Goal: Task Accomplishment & Management: Manage account settings

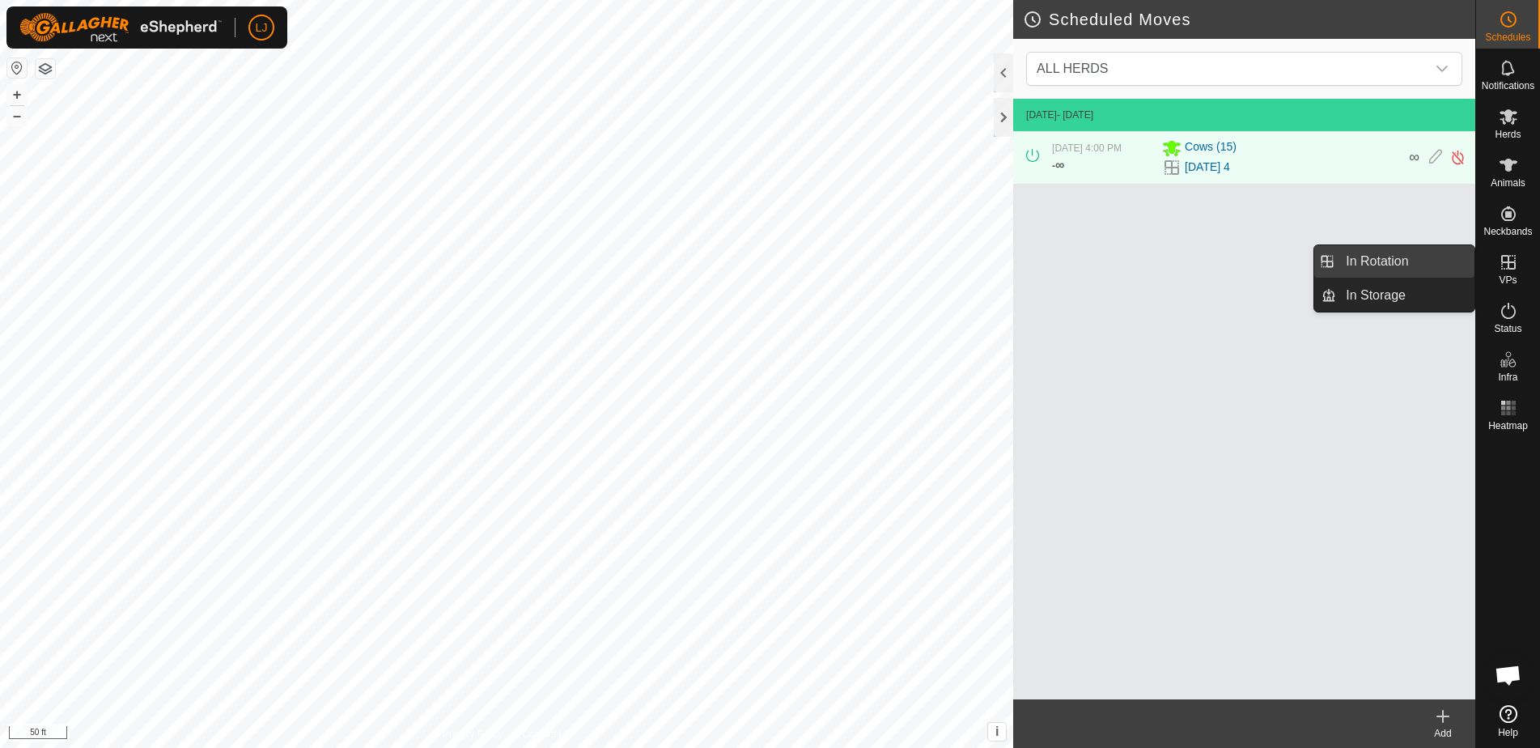
click at [1368, 261] on link "In Rotation" at bounding box center [1405, 261] width 138 height 32
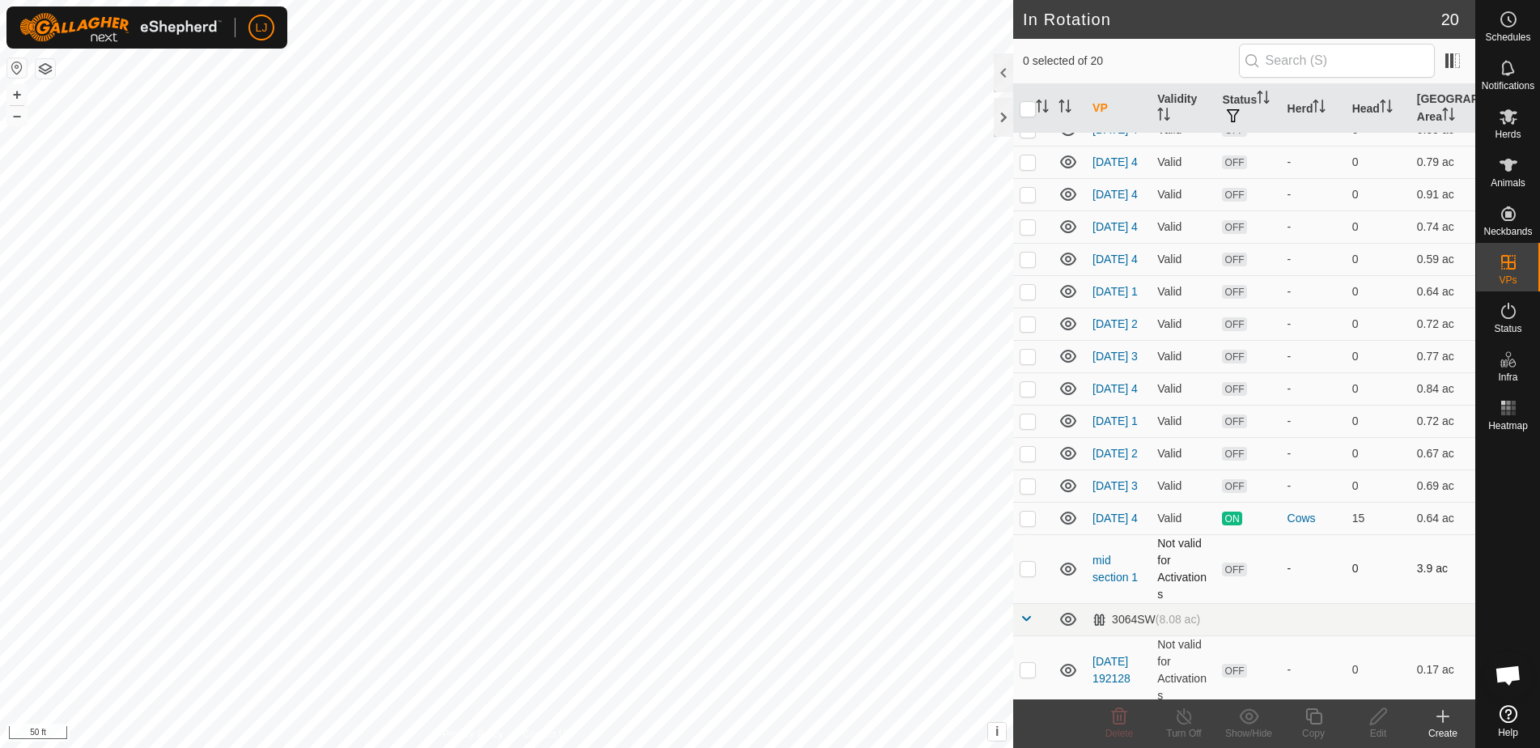
scroll to position [213, 0]
click at [1032, 299] on p-checkbox at bounding box center [1027, 292] width 16 height 13
checkbox input "true"
click at [1027, 331] on p-checkbox at bounding box center [1027, 324] width 16 height 13
checkbox input "true"
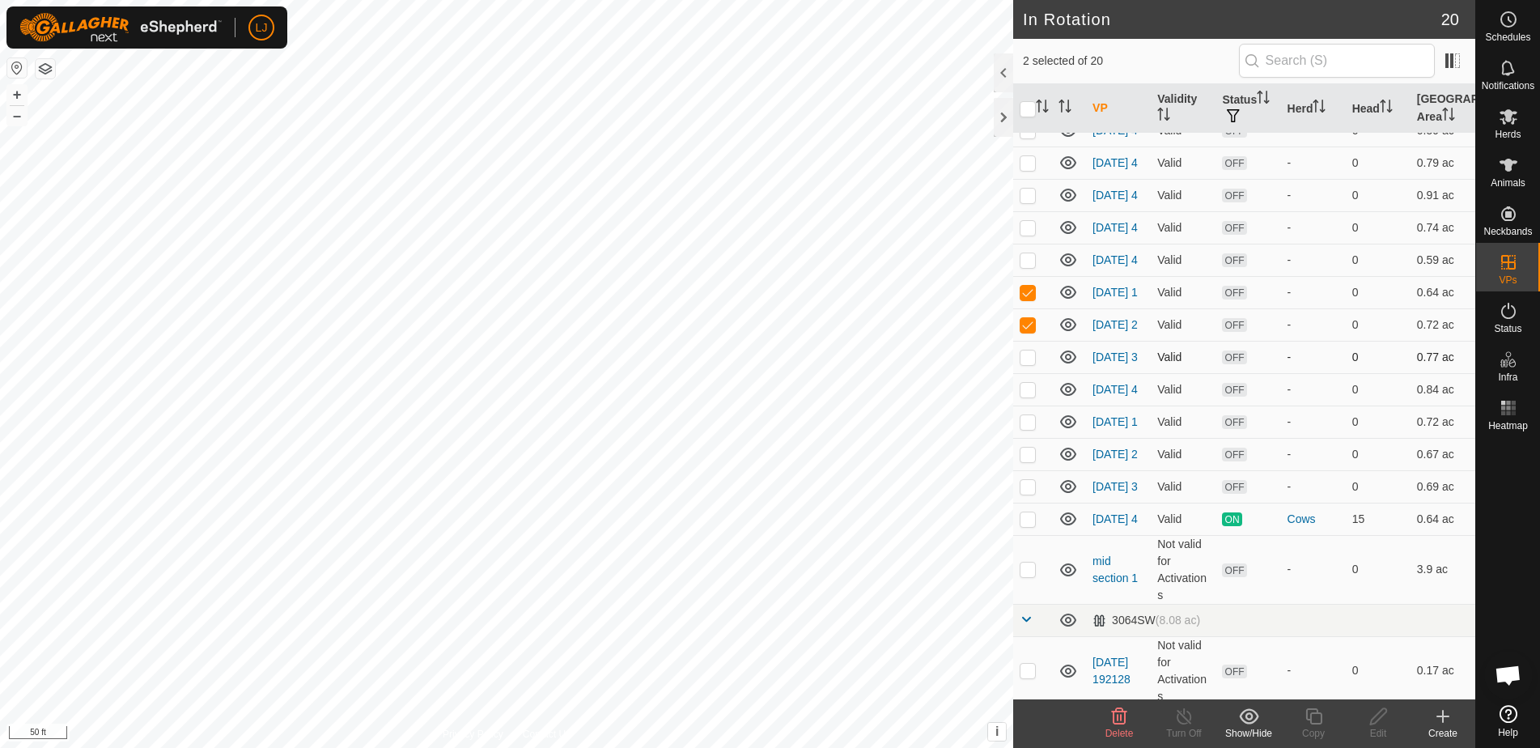
click at [1028, 373] on td at bounding box center [1032, 357] width 39 height 32
checkbox input "true"
click at [1031, 405] on td at bounding box center [1032, 389] width 39 height 32
checkbox input "true"
click at [1027, 428] on p-checkbox at bounding box center [1027, 421] width 16 height 13
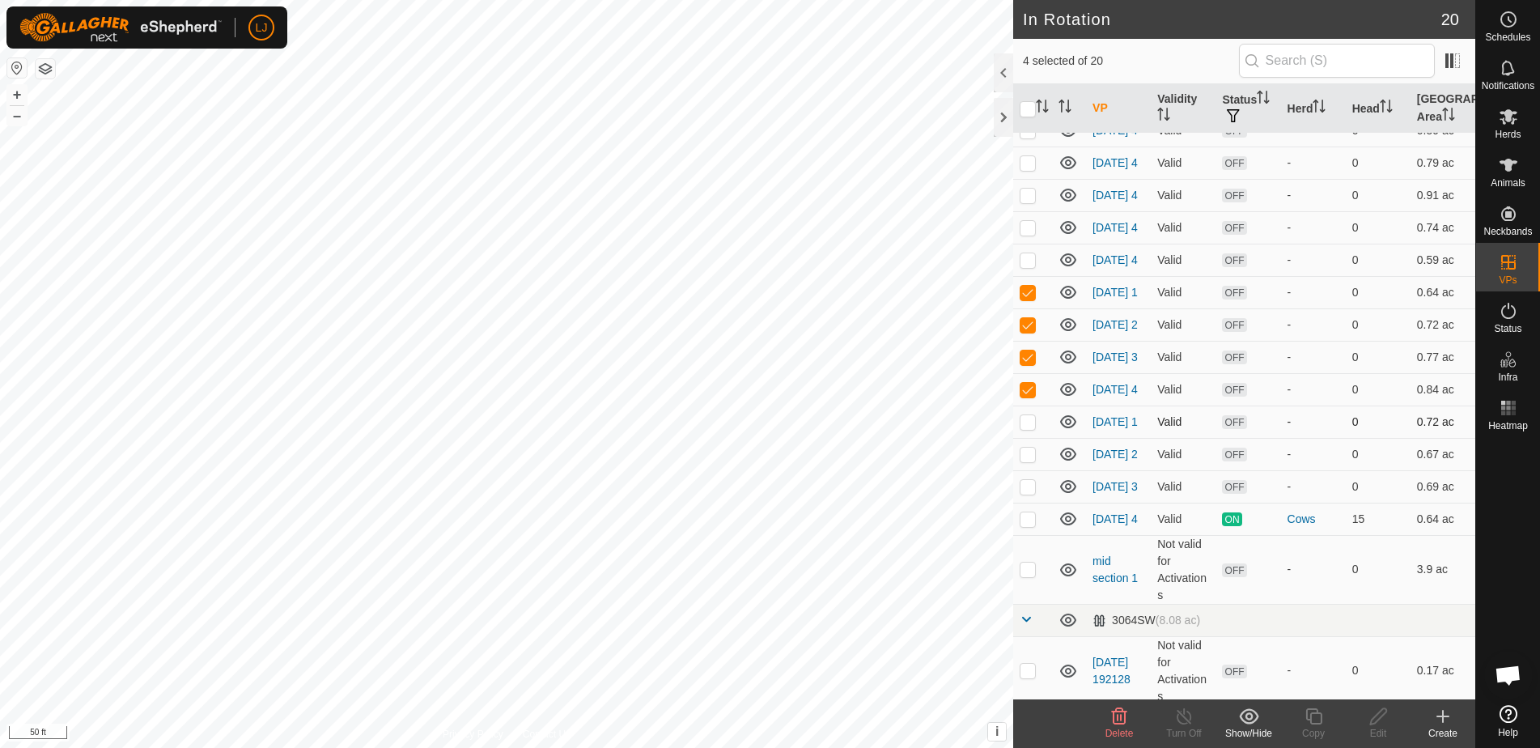
checkbox input "true"
click at [1024, 396] on p-checkbox at bounding box center [1027, 389] width 16 height 13
checkbox input "false"
click at [1028, 460] on p-checkbox at bounding box center [1027, 453] width 16 height 13
checkbox input "true"
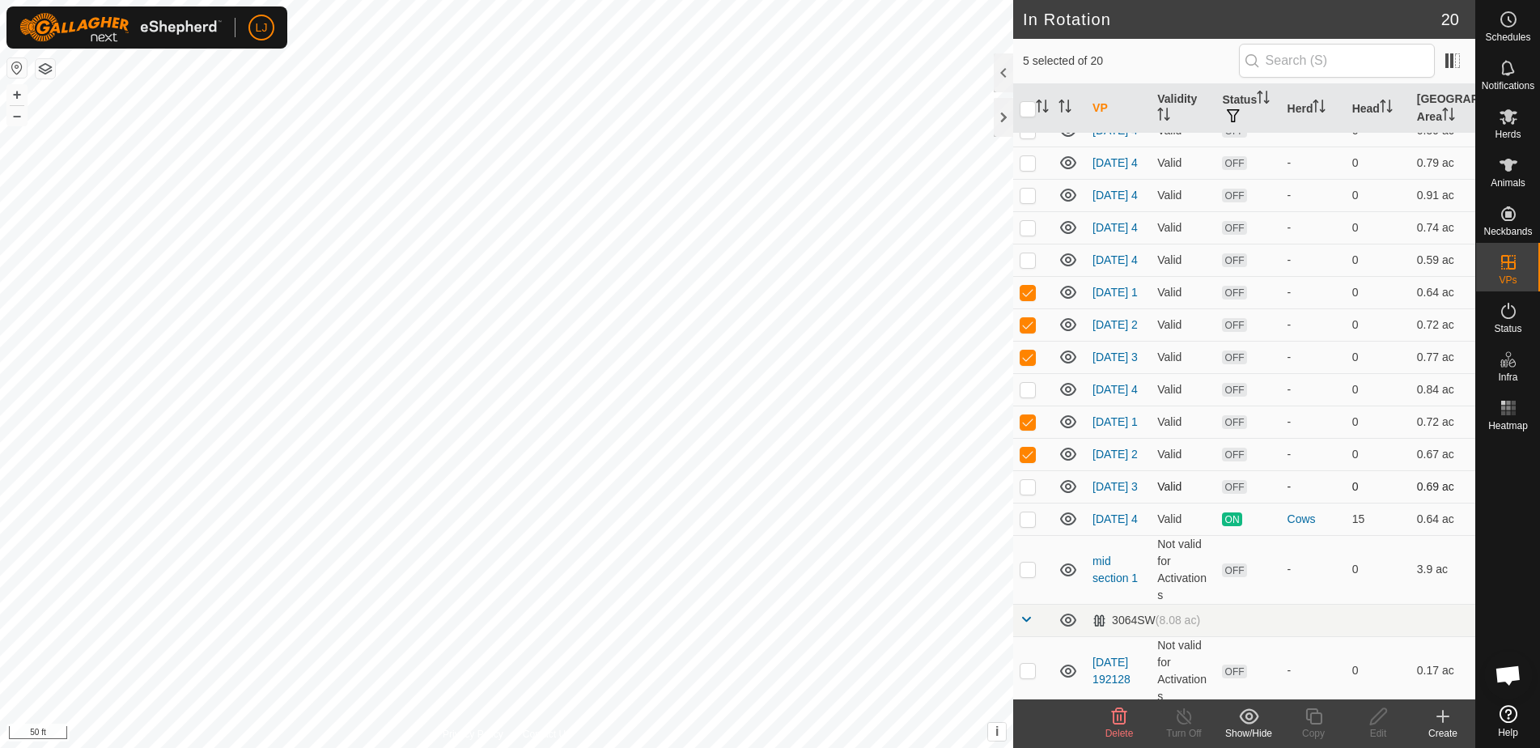
click at [1022, 493] on p-checkbox at bounding box center [1027, 486] width 16 height 13
checkbox input "true"
click at [1127, 719] on icon at bounding box center [1118, 715] width 19 height 19
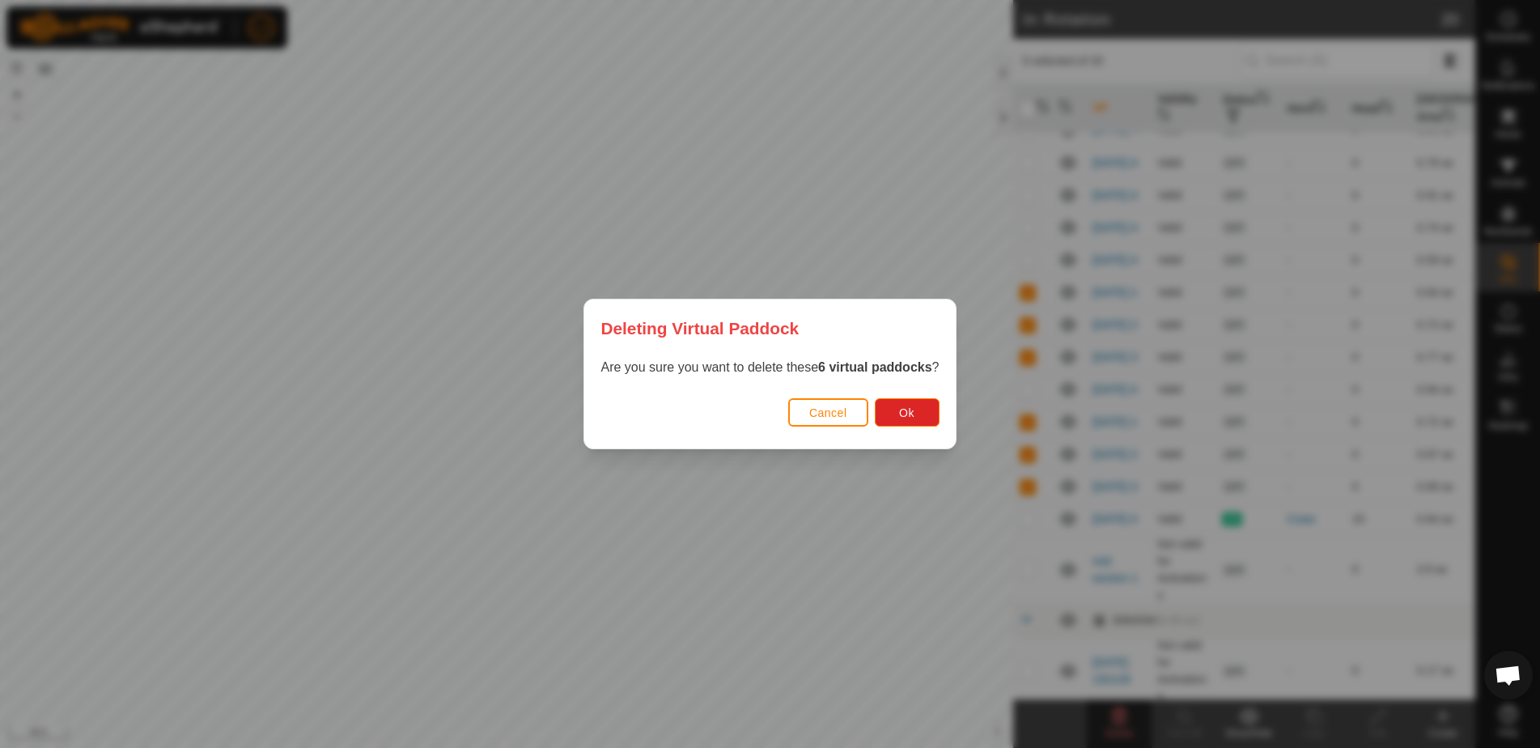
click at [920, 411] on div "Deleting Virtual Paddock Are you sure you want to delete these 6 virtual paddoc…" at bounding box center [770, 374] width 1540 height 748
click at [914, 413] on span "Ok" at bounding box center [906, 412] width 15 height 13
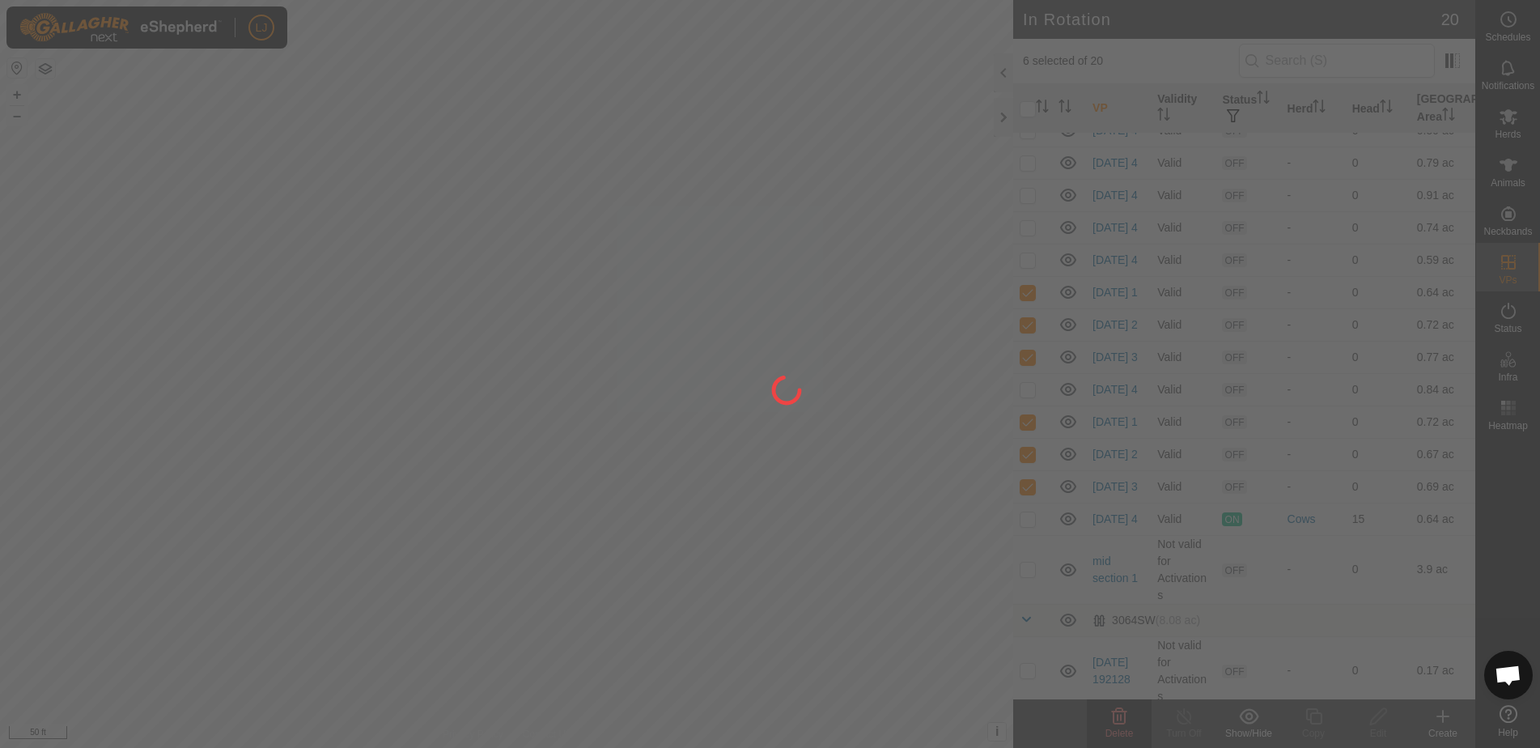
checkbox input "false"
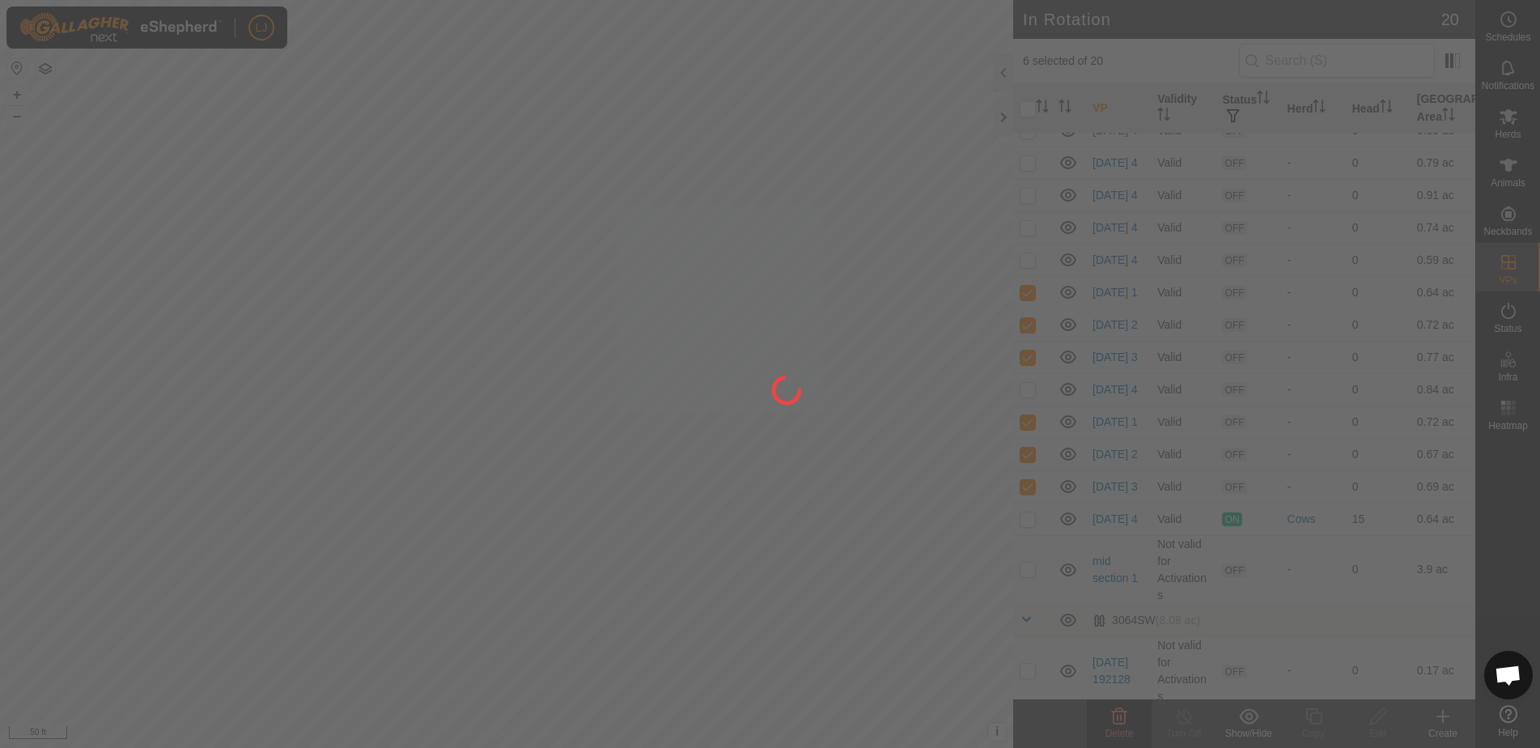
checkbox input "false"
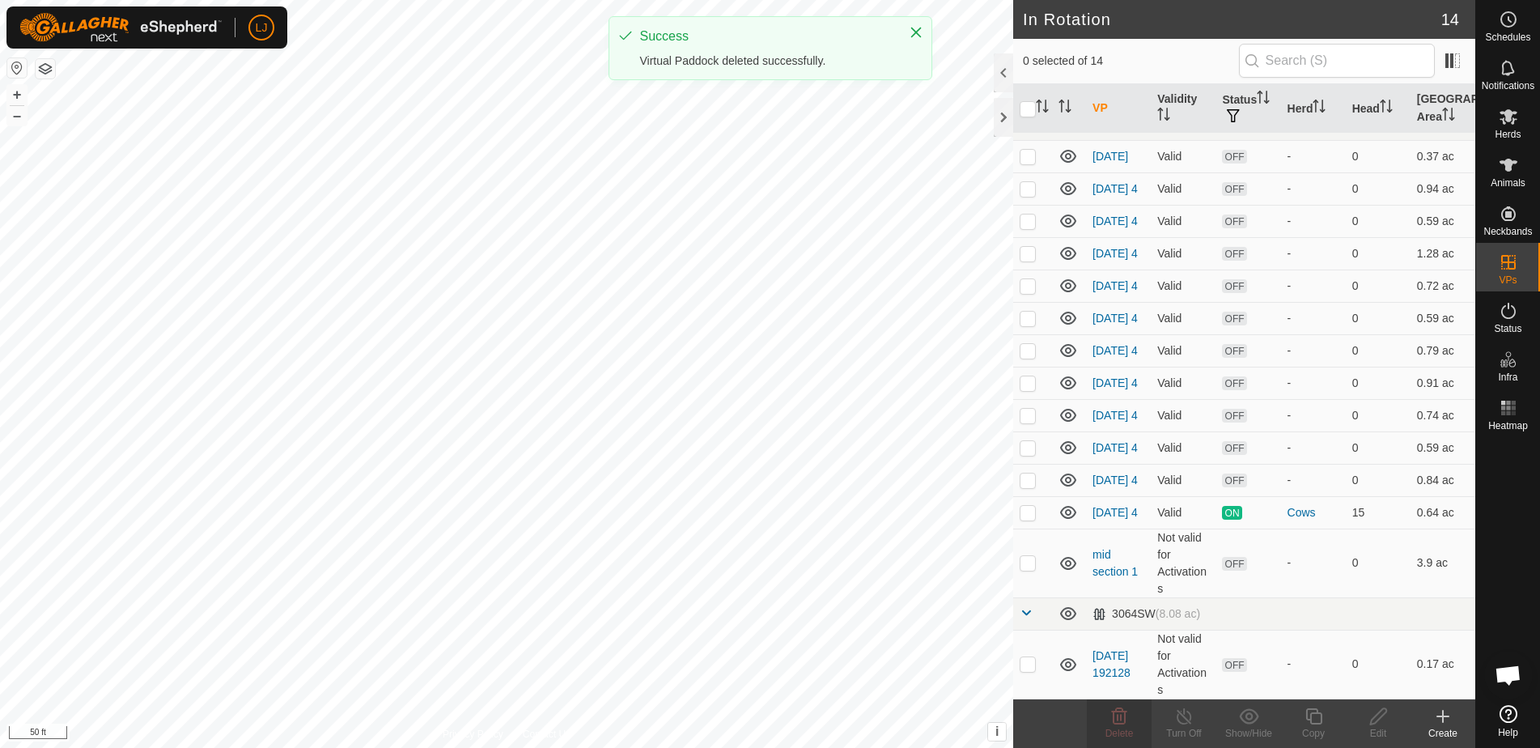
scroll to position [55, 0]
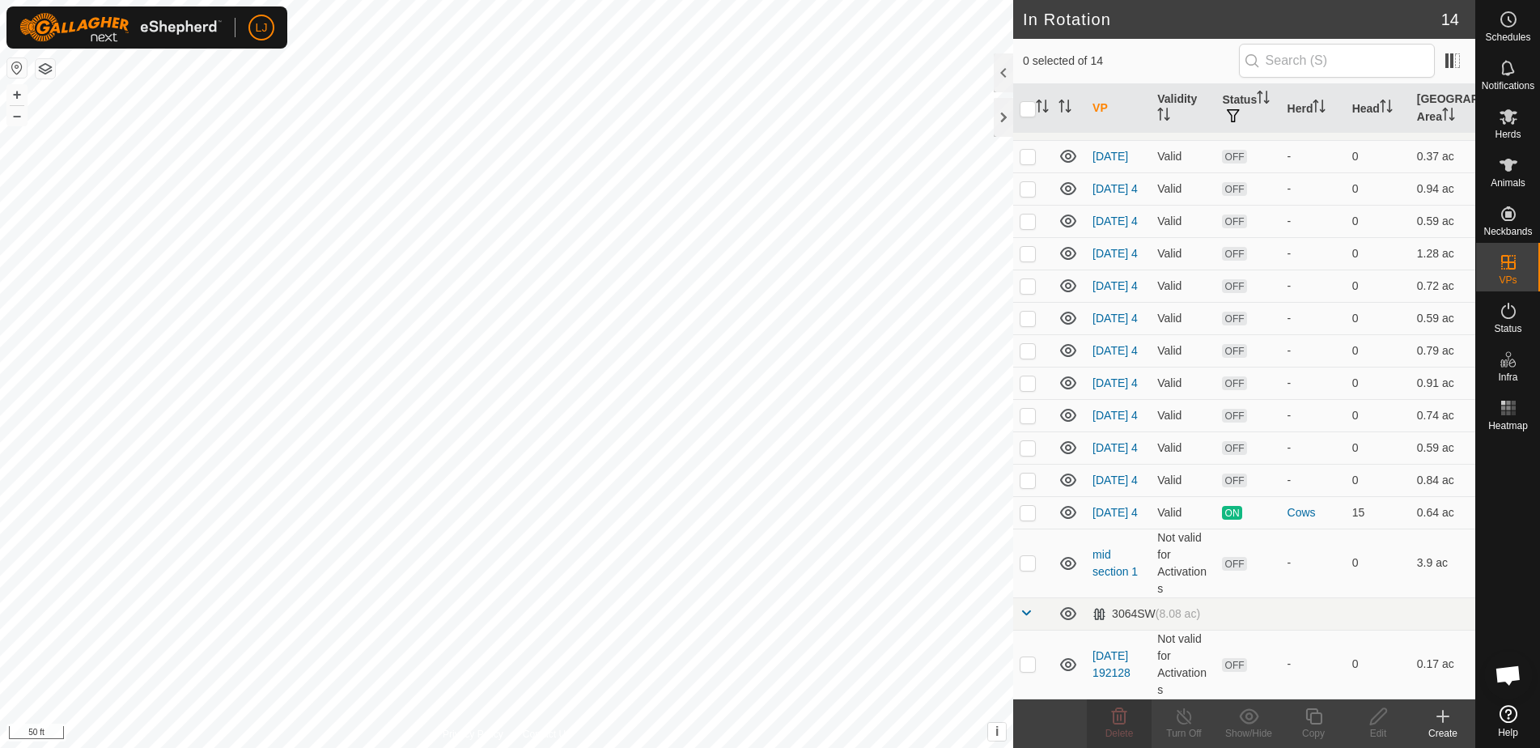
checkbox input "true"
drag, startPoint x: 1029, startPoint y: 512, endPoint x: 1040, endPoint y: 464, distance: 49.1
click at [1029, 512] on p-checkbox at bounding box center [1027, 512] width 16 height 13
checkbox input "true"
drag, startPoint x: 1027, startPoint y: 366, endPoint x: 1042, endPoint y: 389, distance: 27.6
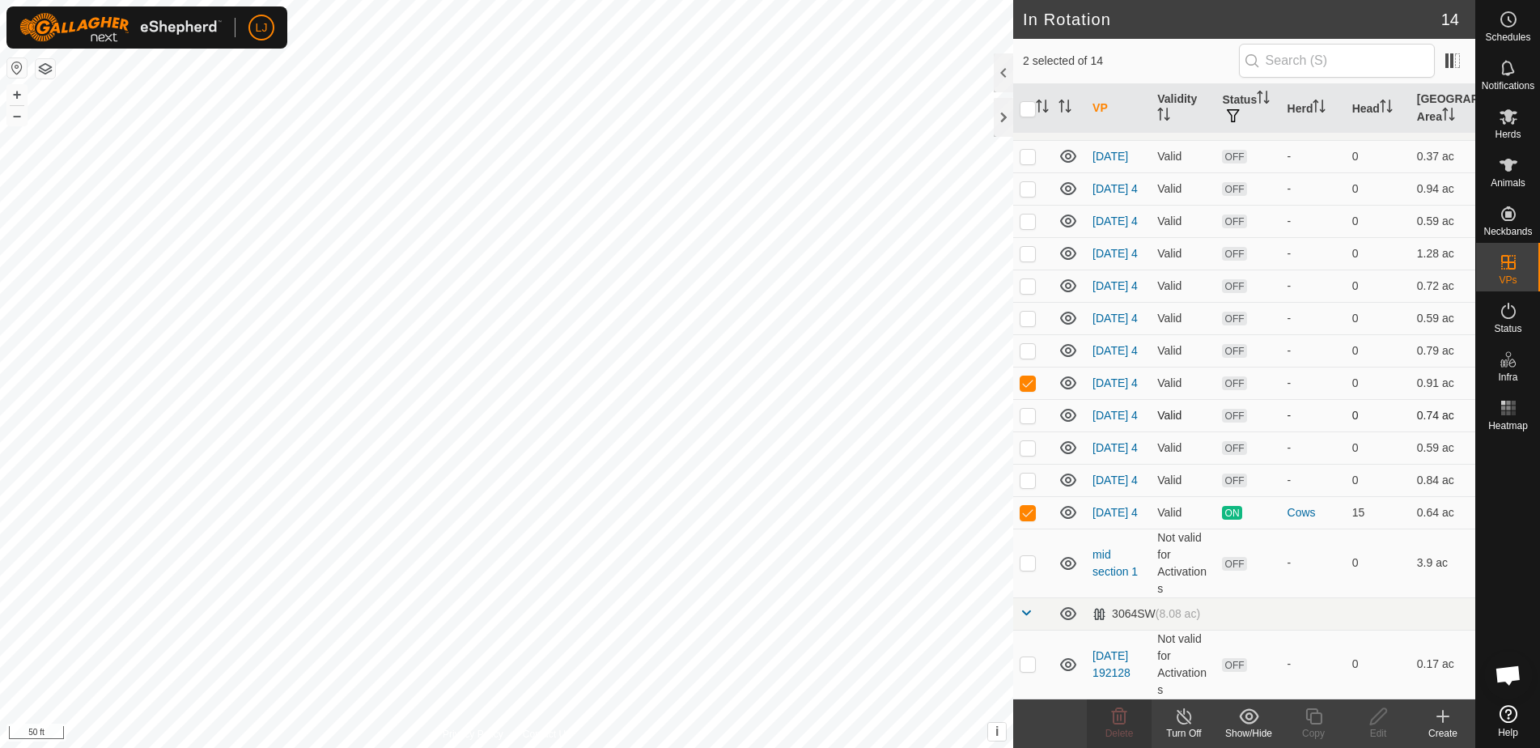
click at [1028, 376] on p-checkbox at bounding box center [1027, 382] width 16 height 13
checkbox input "false"
click at [1306, 715] on icon at bounding box center [1313, 716] width 16 height 16
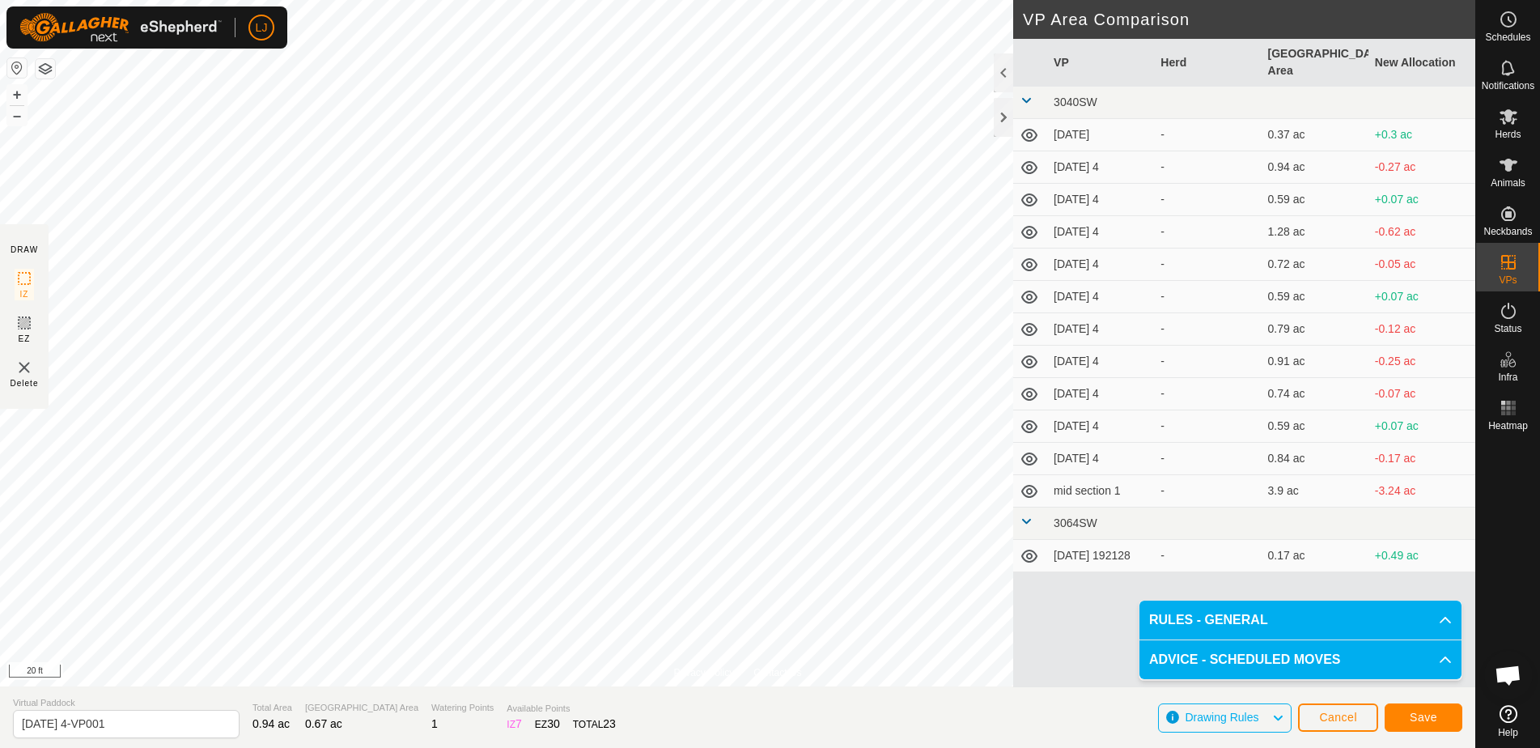
click at [1354, 704] on button "Cancel" at bounding box center [1338, 717] width 80 height 28
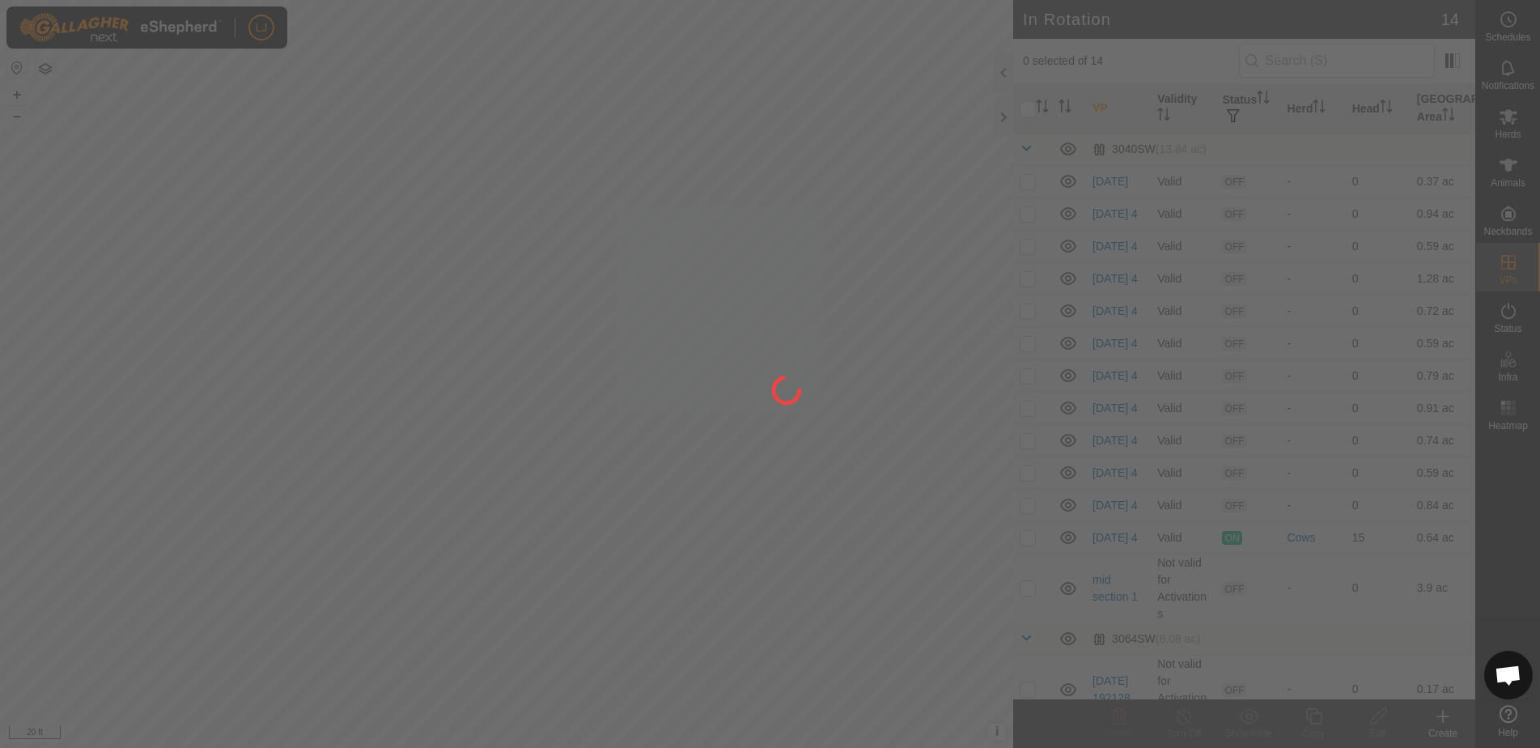
click at [1352, 709] on div at bounding box center [770, 374] width 1540 height 748
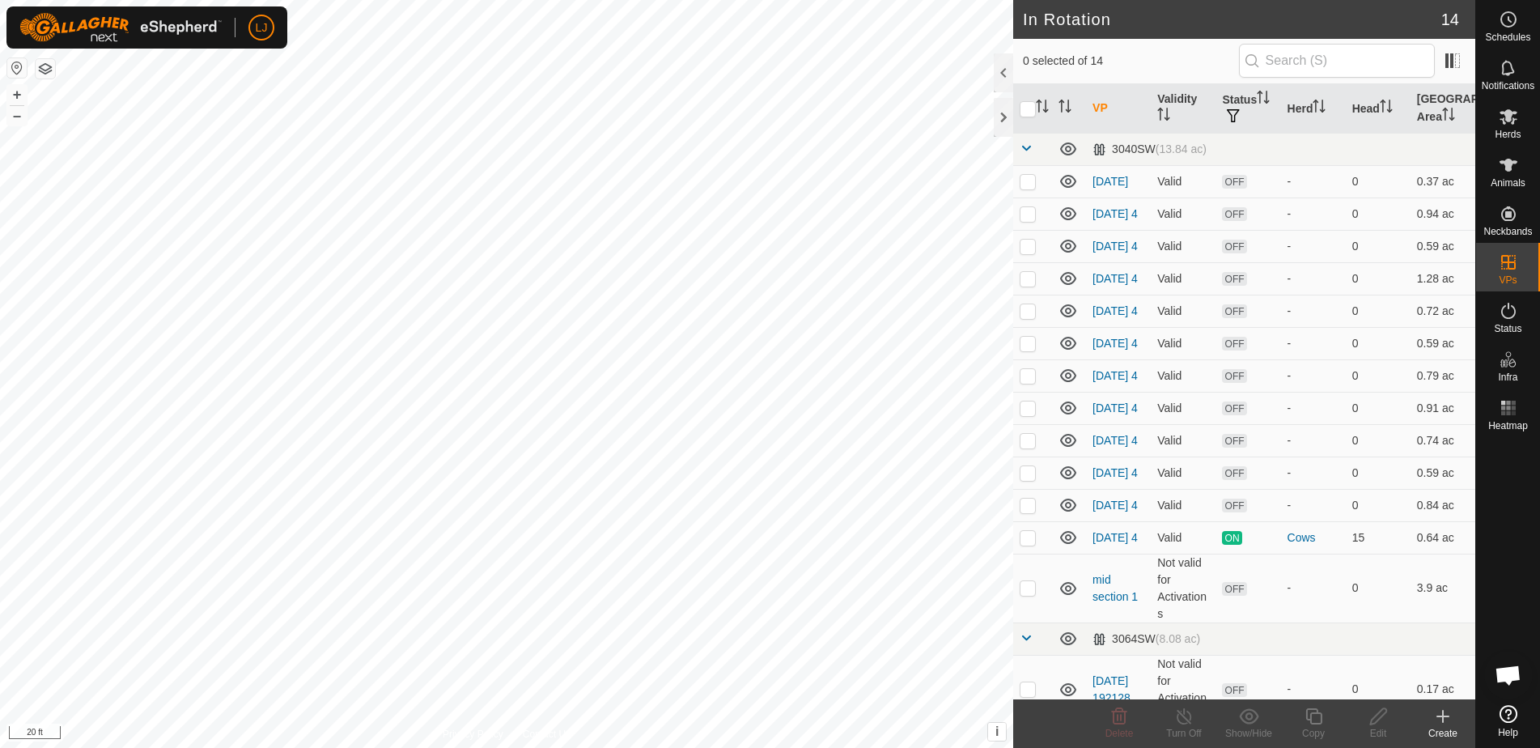
click at [1438, 722] on icon at bounding box center [1442, 715] width 19 height 19
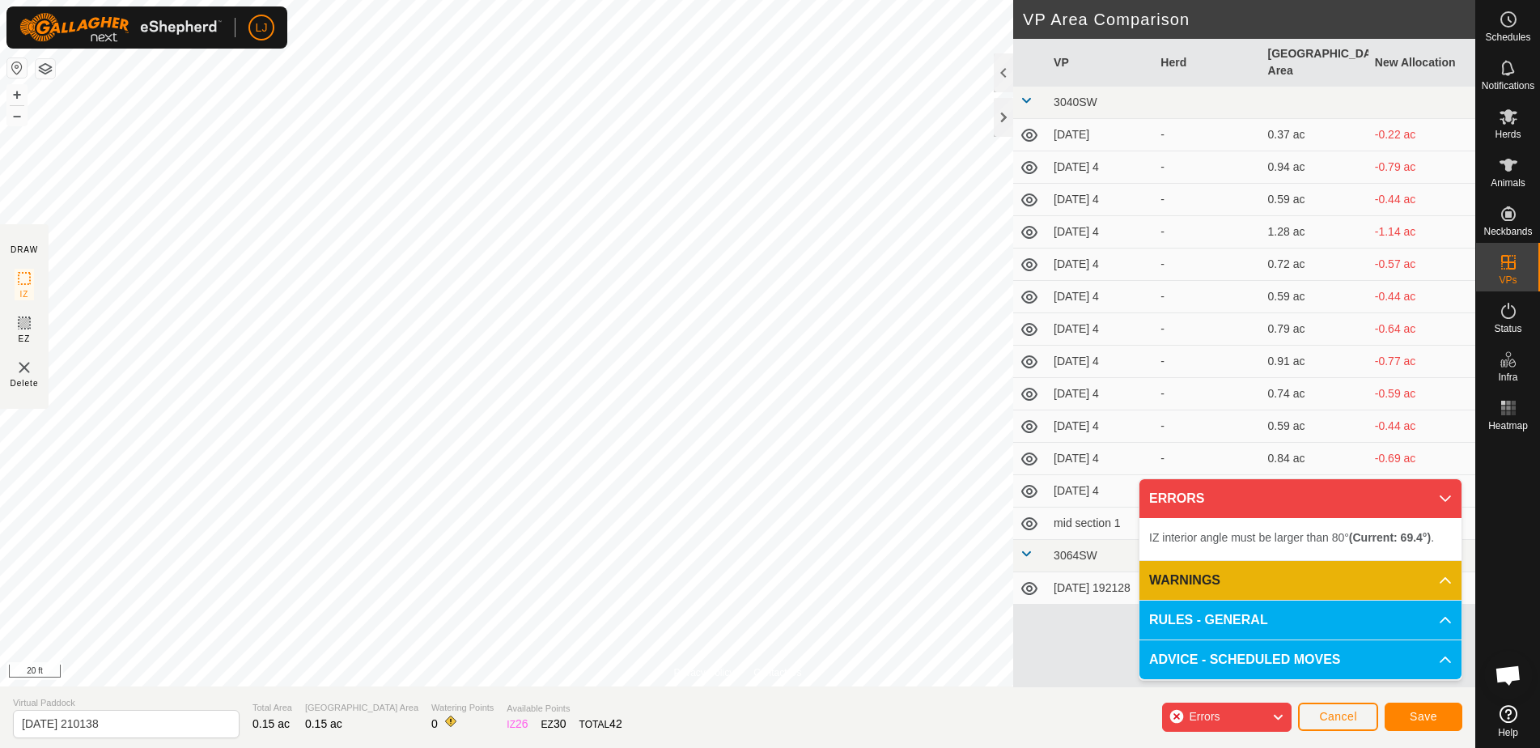
click at [1419, 713] on span "Save" at bounding box center [1423, 715] width 28 height 13
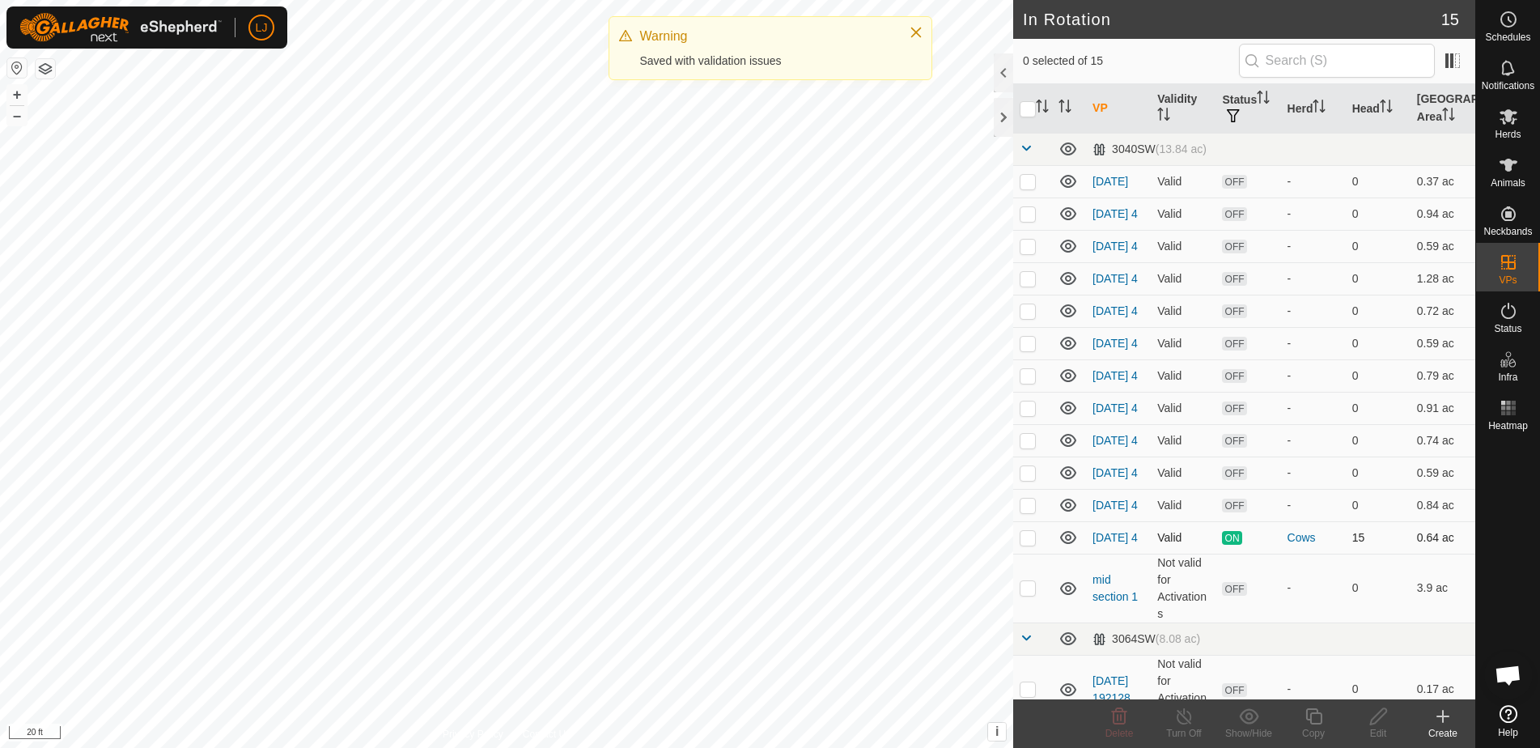
click at [1034, 544] on p-checkbox at bounding box center [1027, 537] width 16 height 13
checkbox input "true"
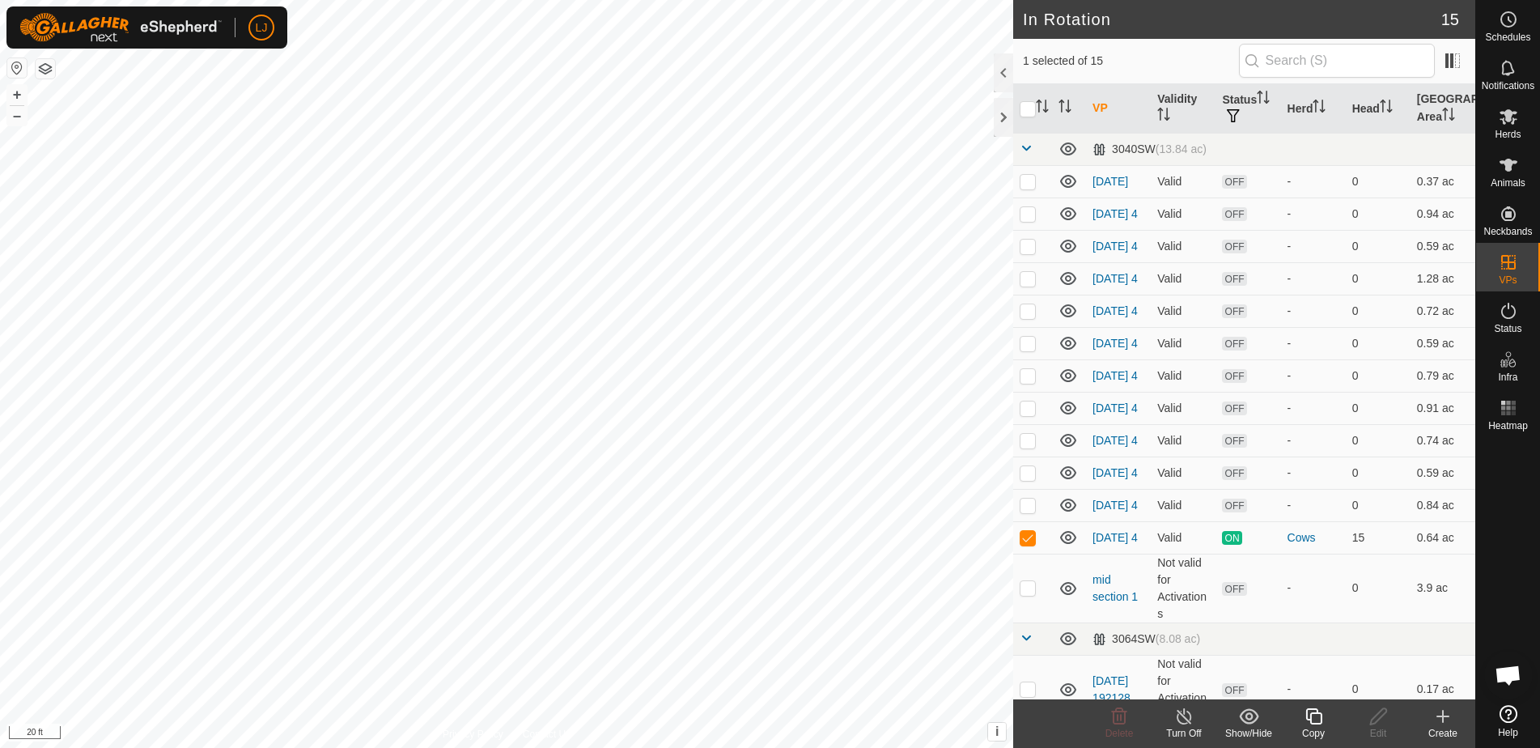
click at [1307, 720] on icon at bounding box center [1313, 715] width 20 height 19
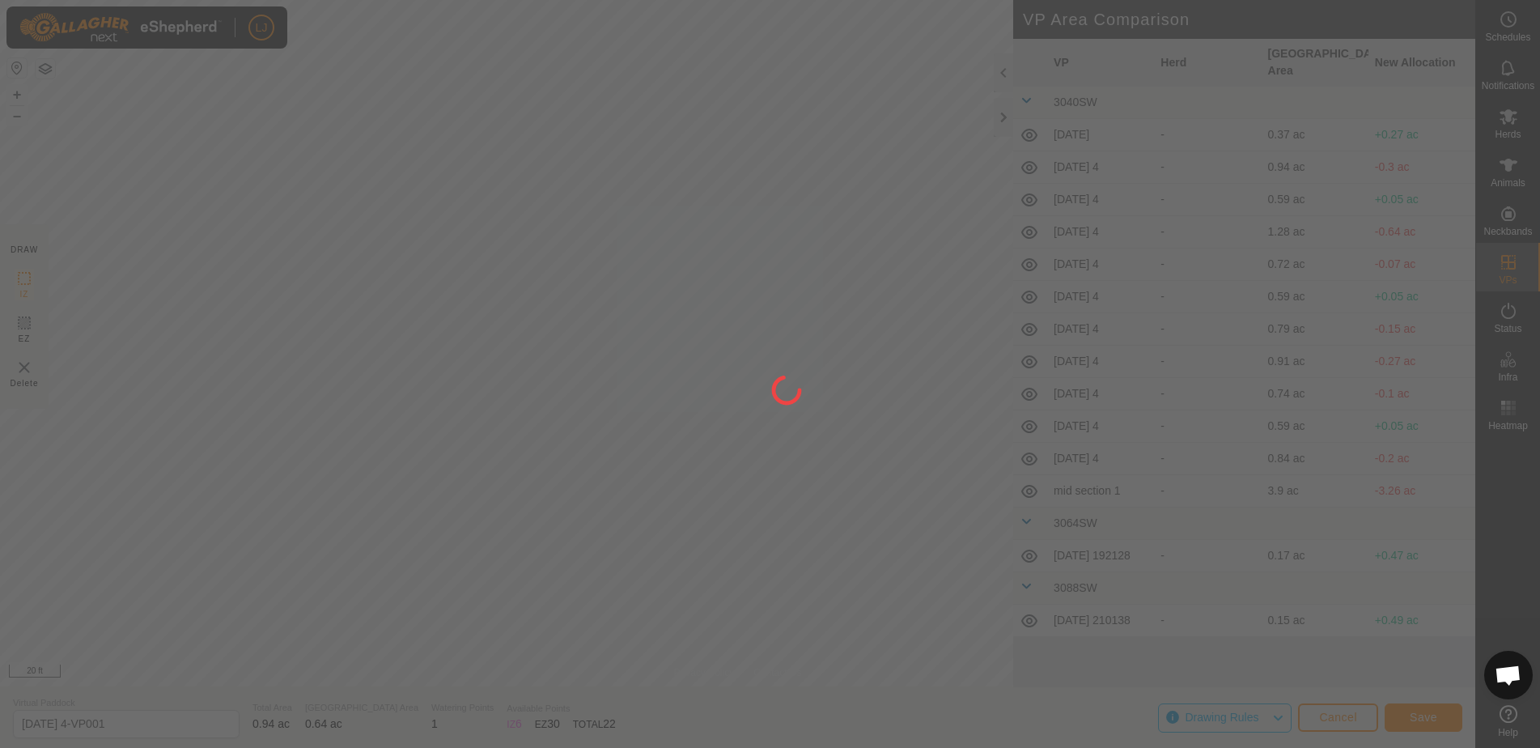
click at [513, 356] on div "LJ Schedules Notifications Herds Animals Neckbands VPs Status Infra Heatmap Hel…" at bounding box center [770, 374] width 1540 height 748
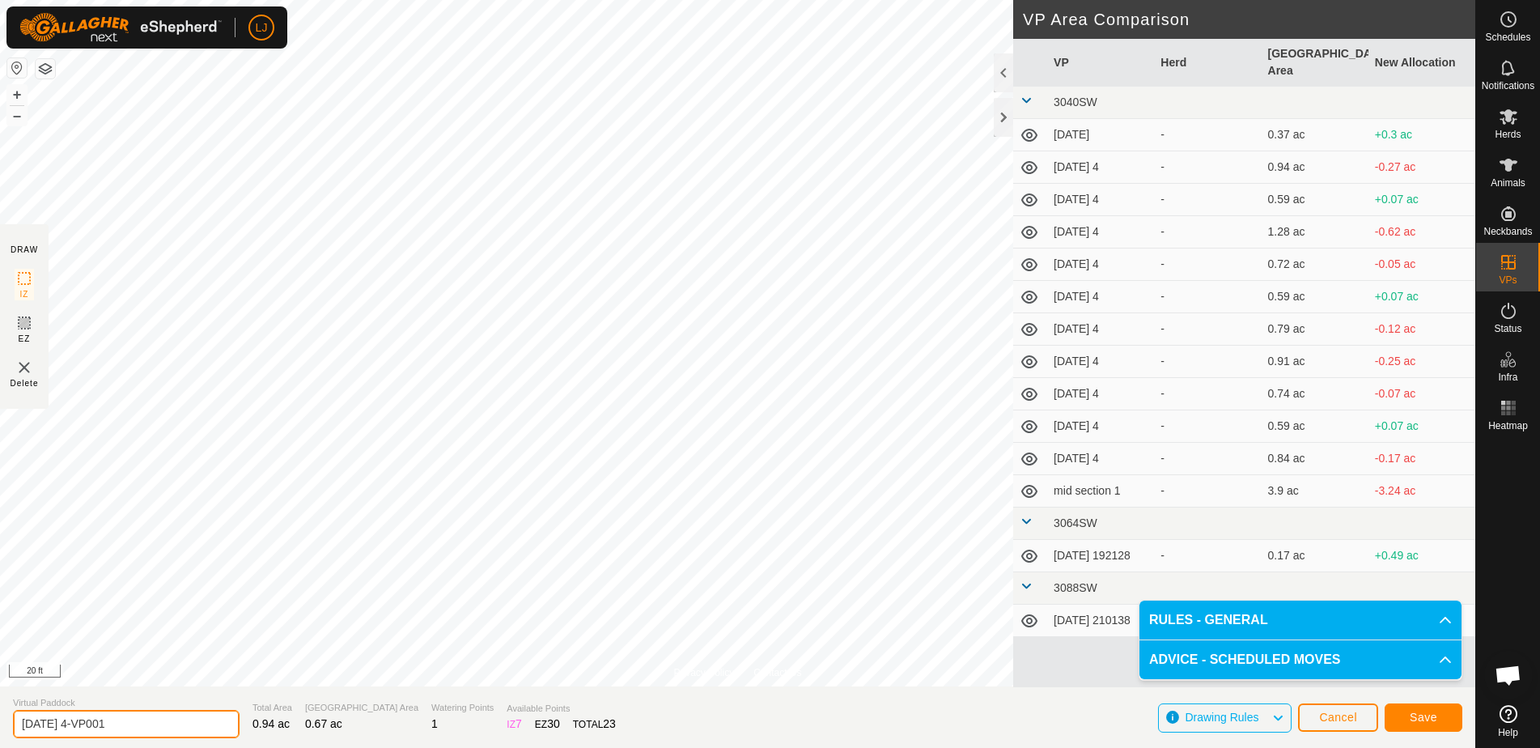
drag, startPoint x: 77, startPoint y: 726, endPoint x: 282, endPoint y: 726, distance: 205.5
click at [282, 726] on section "Virtual Paddock [DATE] 4-VP001 Total Area 0.94 ac Grazing Area 0.67 ac Watering…" at bounding box center [737, 716] width 1475 height 61
type input "[DATE] 1"
click at [1405, 716] on button "Save" at bounding box center [1423, 717] width 78 height 28
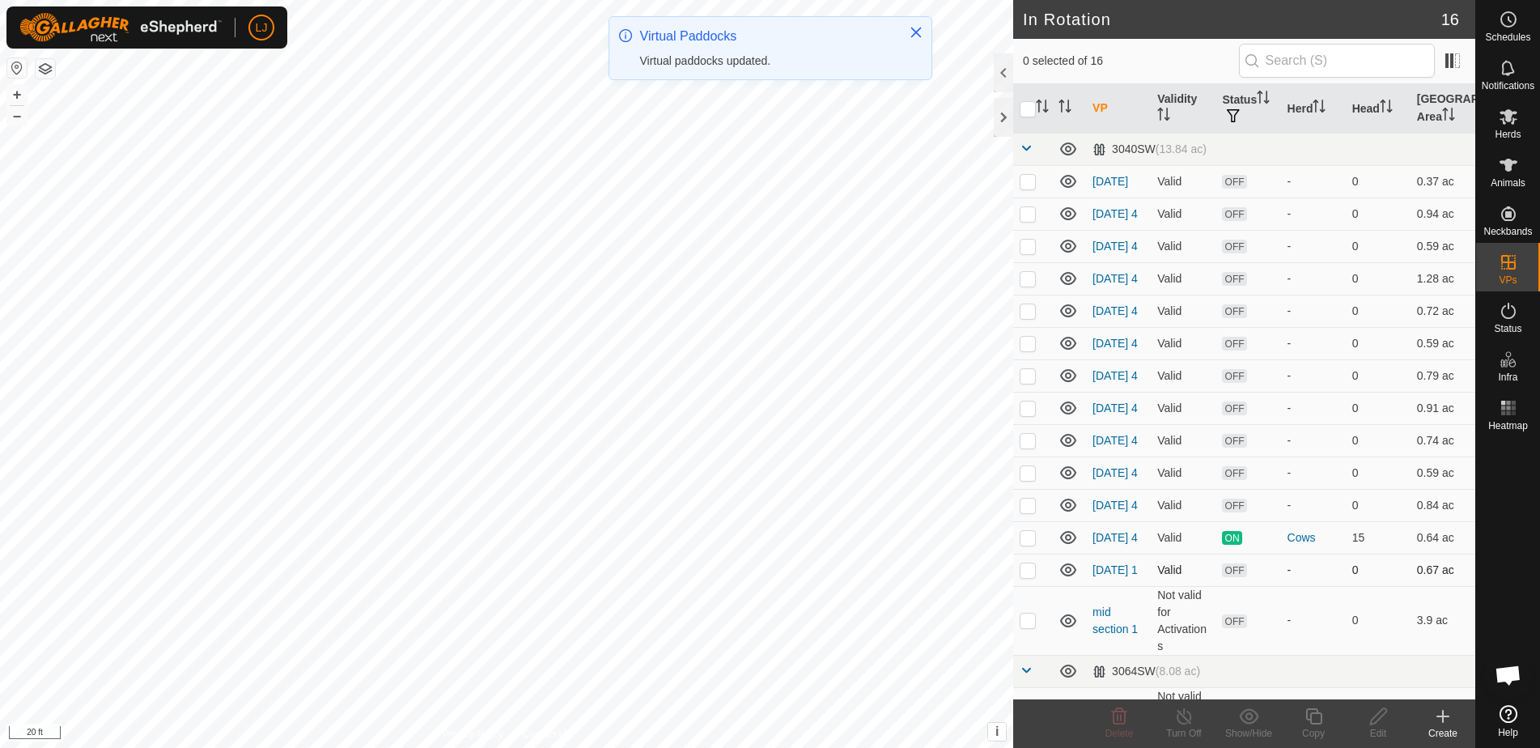
click at [1030, 576] on p-checkbox at bounding box center [1027, 569] width 16 height 13
checkbox input "true"
click at [1320, 719] on icon at bounding box center [1313, 716] width 16 height 16
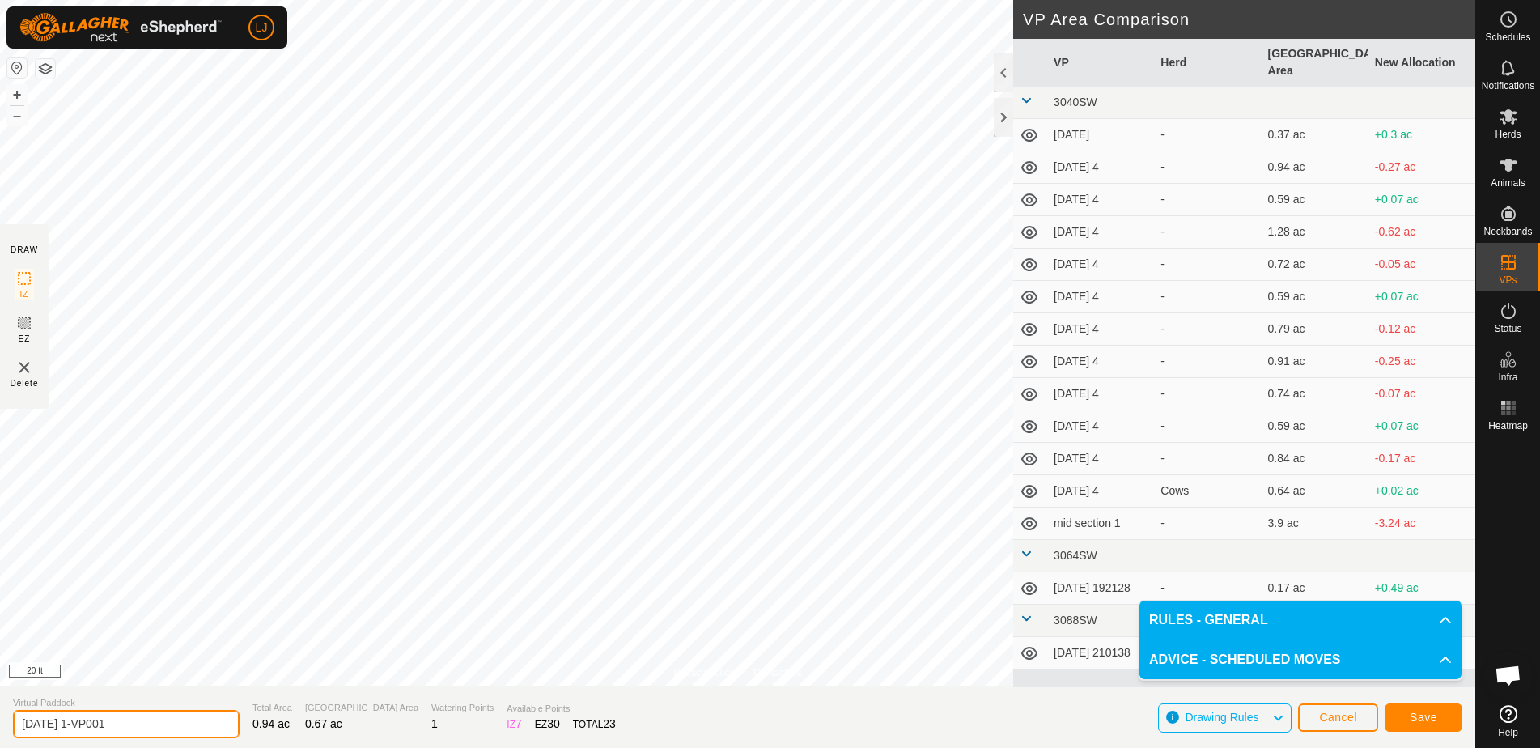
drag, startPoint x: 86, startPoint y: 727, endPoint x: 231, endPoint y: 722, distance: 145.7
click at [231, 722] on section "Virtual Paddock [DATE] 1-VP001 Total Area 0.94 ac Grazing Area 0.67 ac Watering…" at bounding box center [737, 716] width 1475 height 61
type input "[DATE] 2"
click at [1418, 726] on button "Save" at bounding box center [1423, 717] width 78 height 28
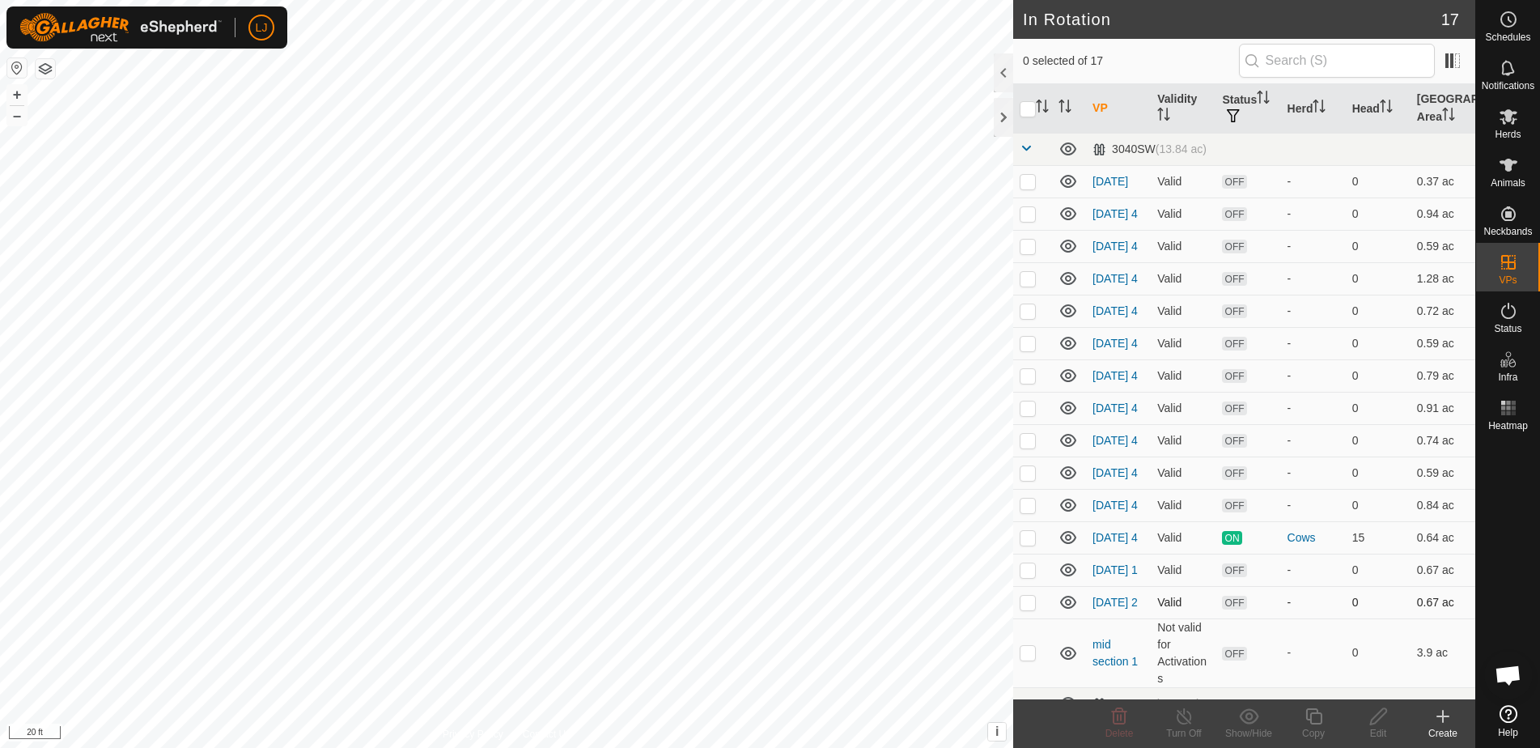
click at [1030, 608] on p-checkbox at bounding box center [1027, 601] width 16 height 13
checkbox input "true"
click at [1308, 716] on icon at bounding box center [1313, 715] width 20 height 19
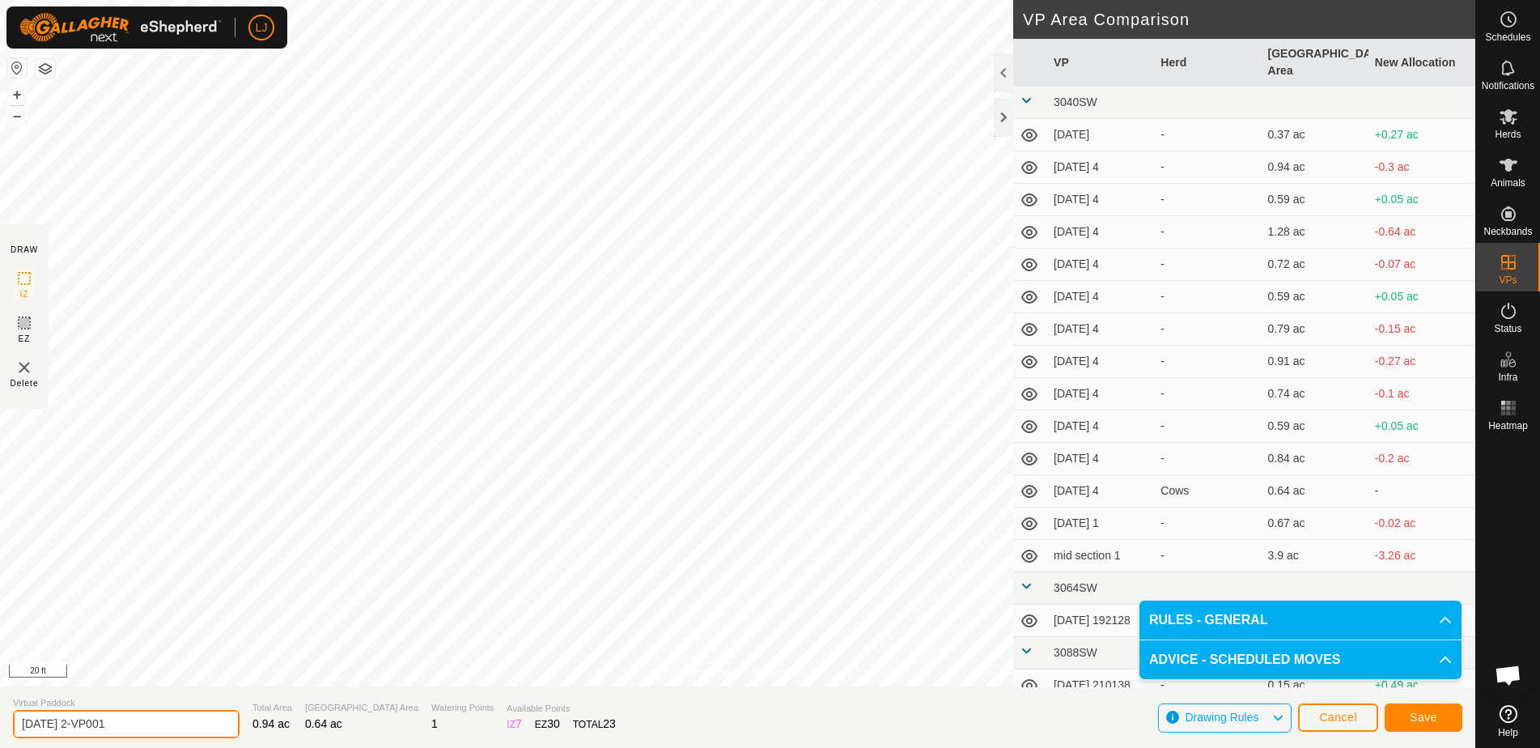
click at [129, 714] on input "[DATE] 2-VP001" at bounding box center [126, 723] width 227 height 28
drag, startPoint x: 110, startPoint y: 726, endPoint x: 247, endPoint y: 731, distance: 136.8
click at [239, 731] on section "Virtual Paddock [DATE] 2-VP001 Total Area 0.94 ac Grazing Area 0.64 ac Watering…" at bounding box center [737, 716] width 1475 height 61
type input "[DATE] 3"
click at [1429, 716] on span "Save" at bounding box center [1423, 716] width 28 height 13
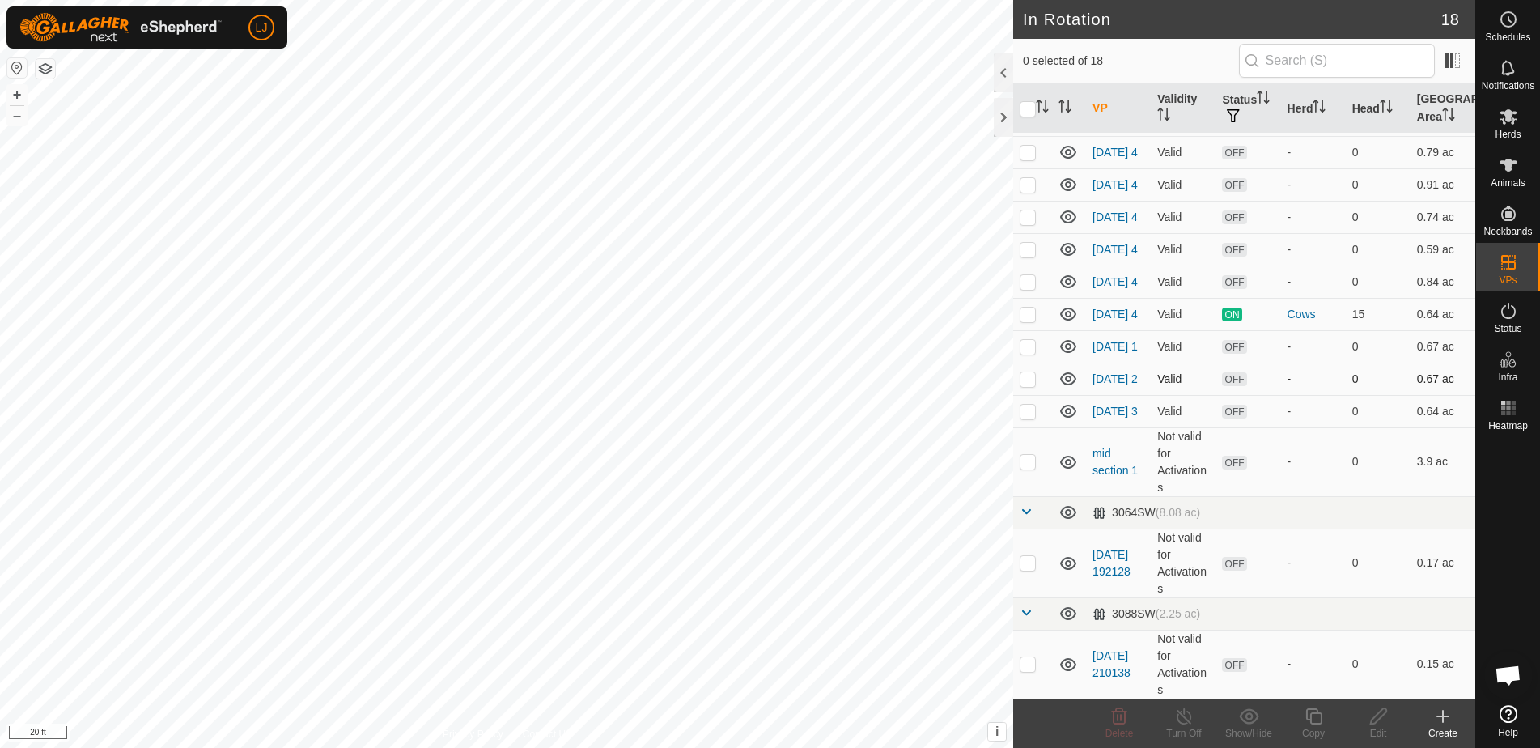
scroll to position [256, 0]
click at [1031, 417] on p-checkbox at bounding box center [1027, 410] width 16 height 13
checkbox input "true"
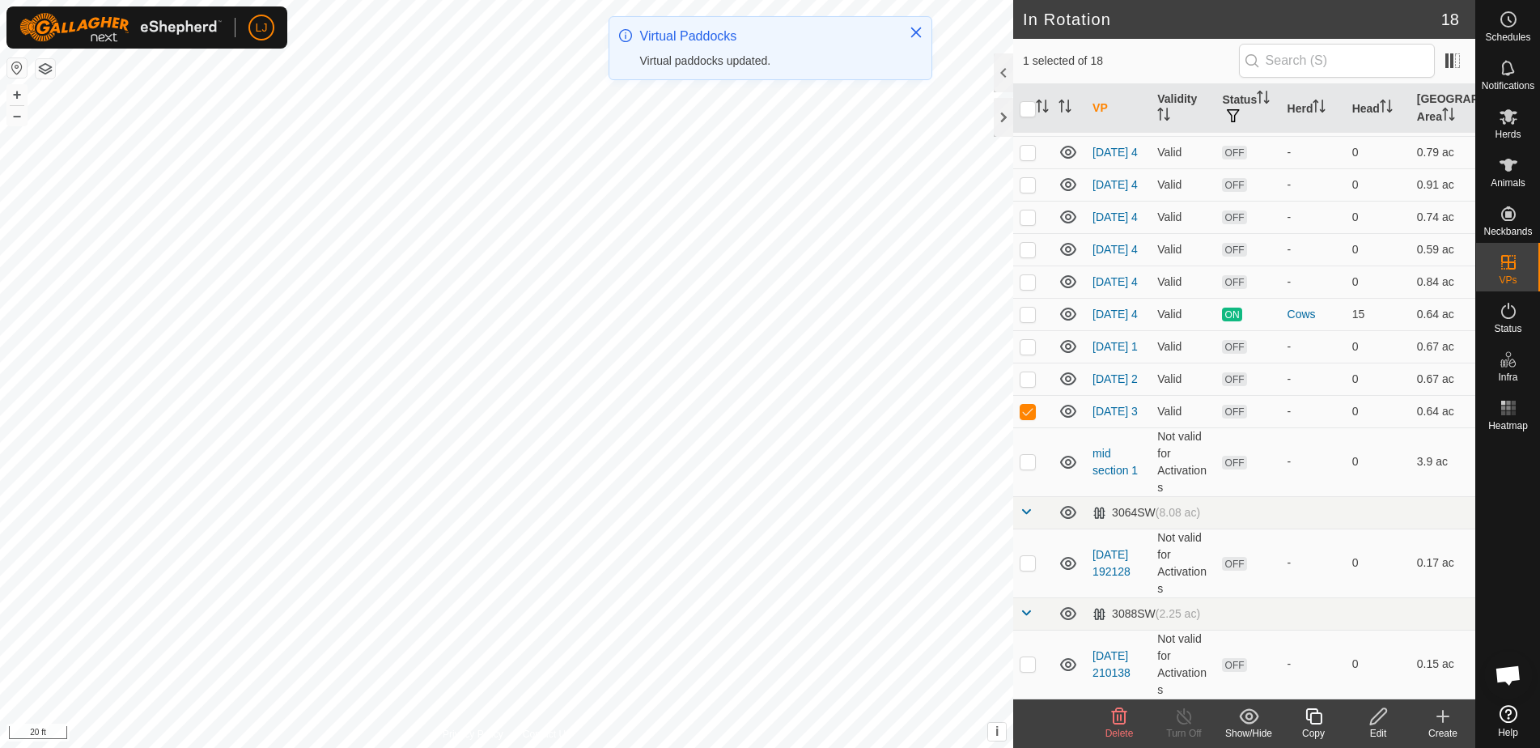
click at [1307, 718] on icon at bounding box center [1313, 716] width 16 height 16
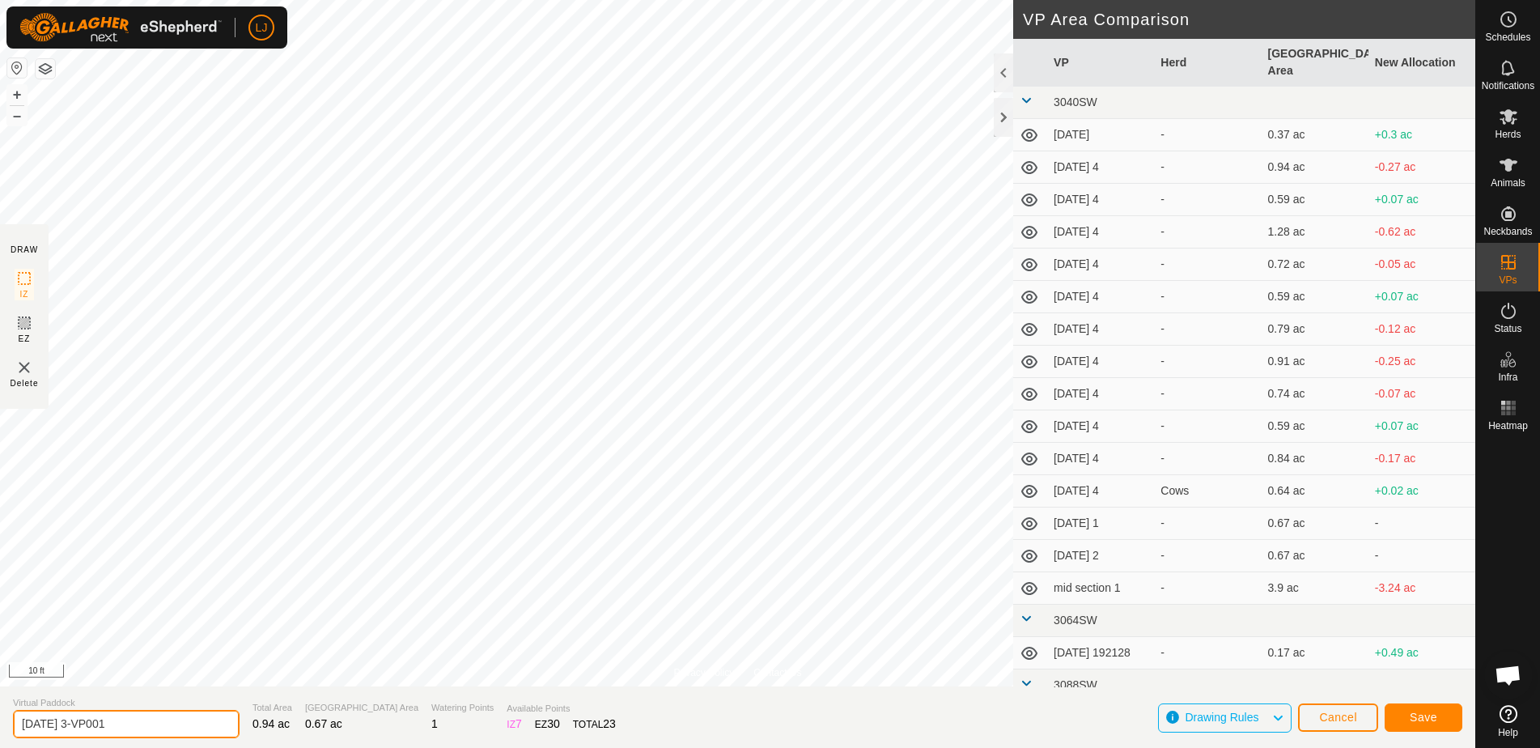
drag, startPoint x: 85, startPoint y: 725, endPoint x: 467, endPoint y: 732, distance: 381.9
click at [419, 737] on section "Virtual Paddock [DATE] 3-VP001 Total Area 0.94 ac Grazing Area 0.67 ac Watering…" at bounding box center [737, 716] width 1475 height 61
type input "[DATE] 4"
click at [1428, 711] on span "Save" at bounding box center [1423, 716] width 28 height 13
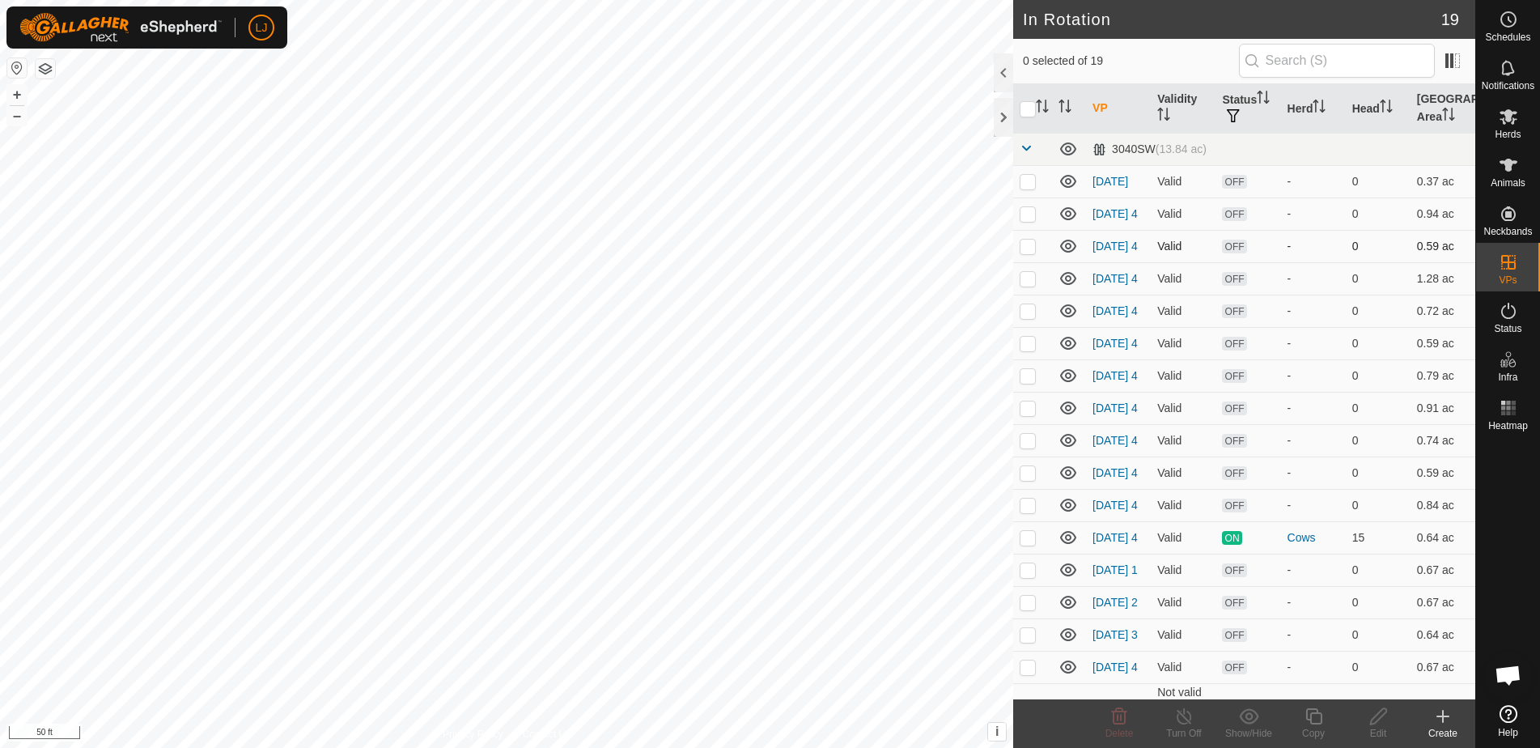
click at [1031, 260] on td at bounding box center [1032, 246] width 39 height 32
checkbox input "false"
click at [1514, 26] on icon at bounding box center [1507, 19] width 19 height 19
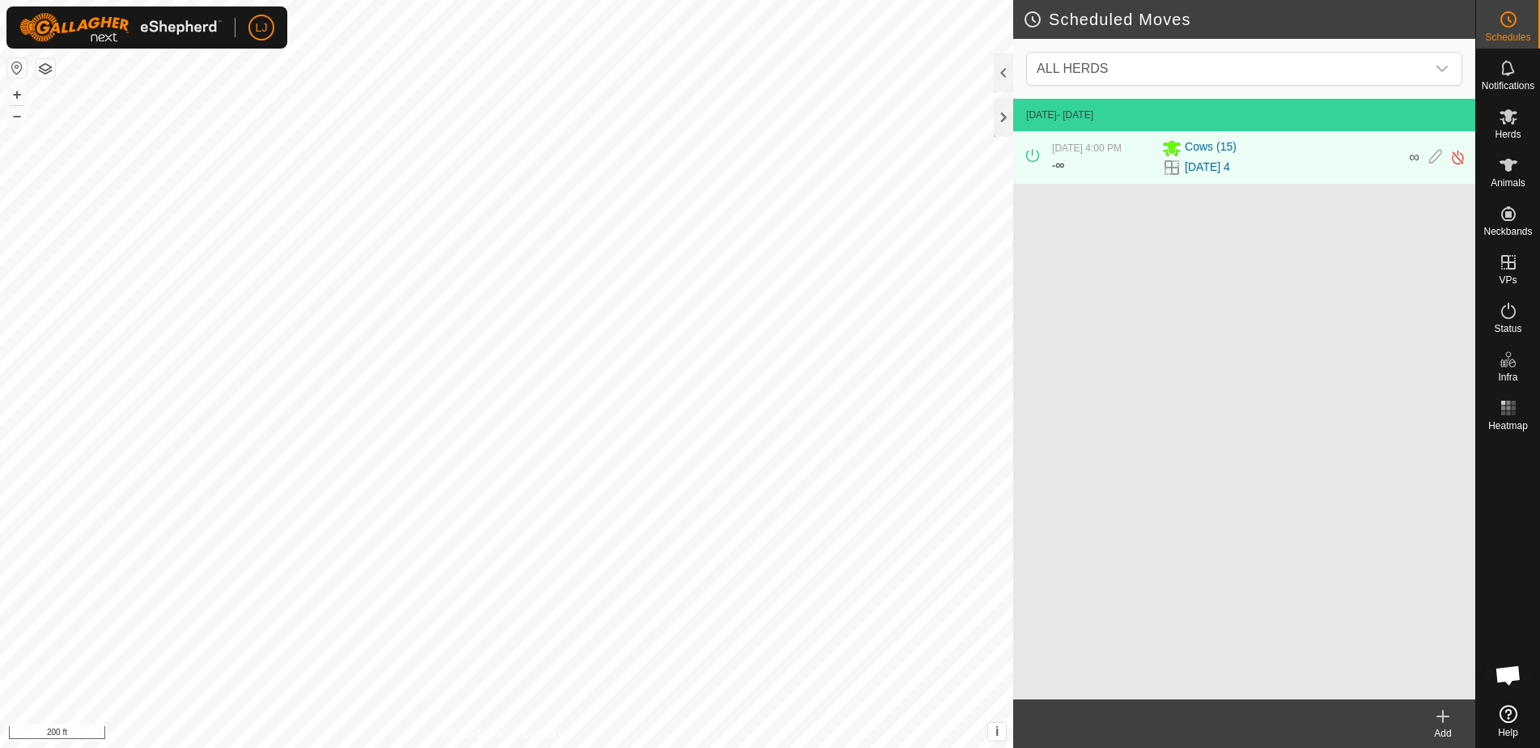
click at [1440, 715] on icon at bounding box center [1442, 715] width 19 height 19
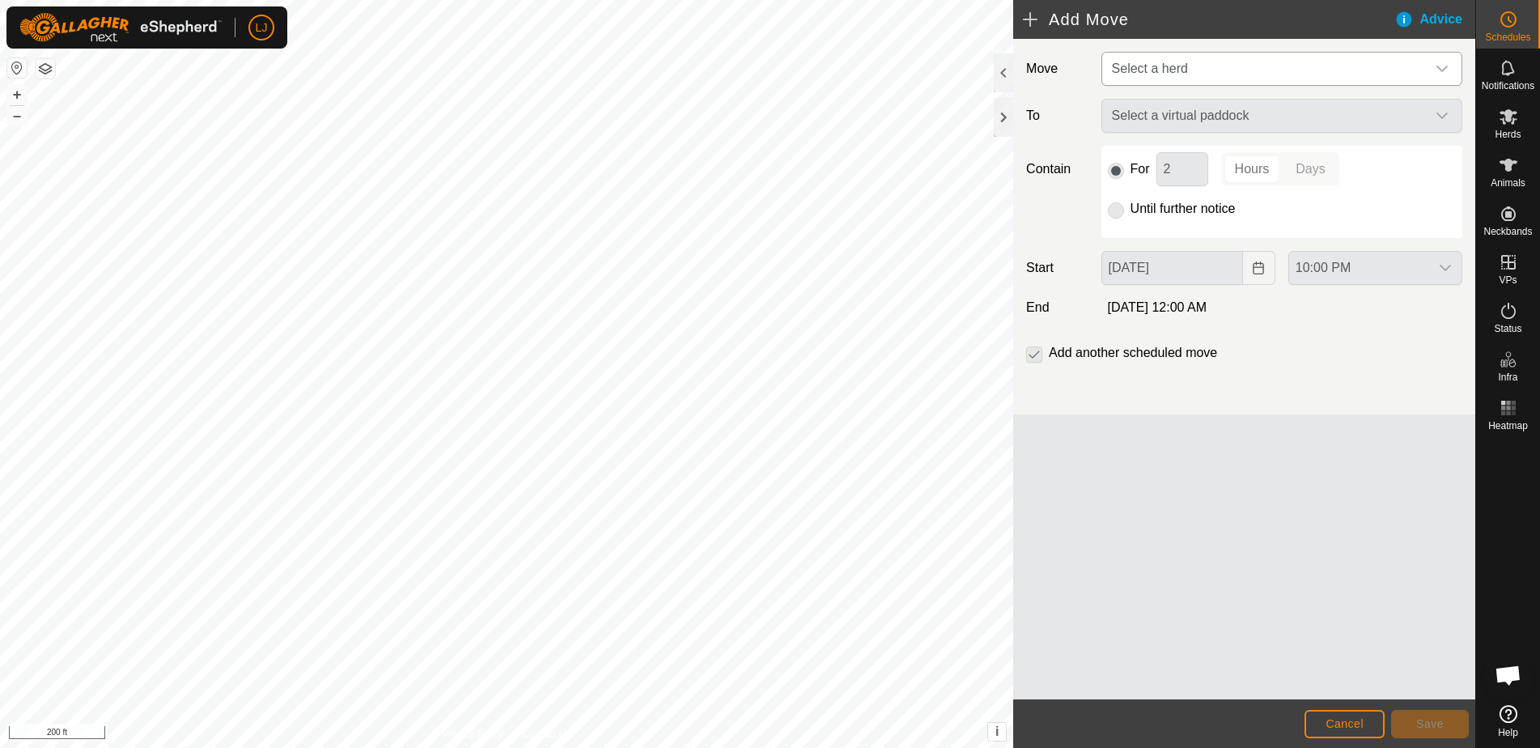
click at [1123, 69] on span "Select a herd" at bounding box center [1150, 68] width 76 height 14
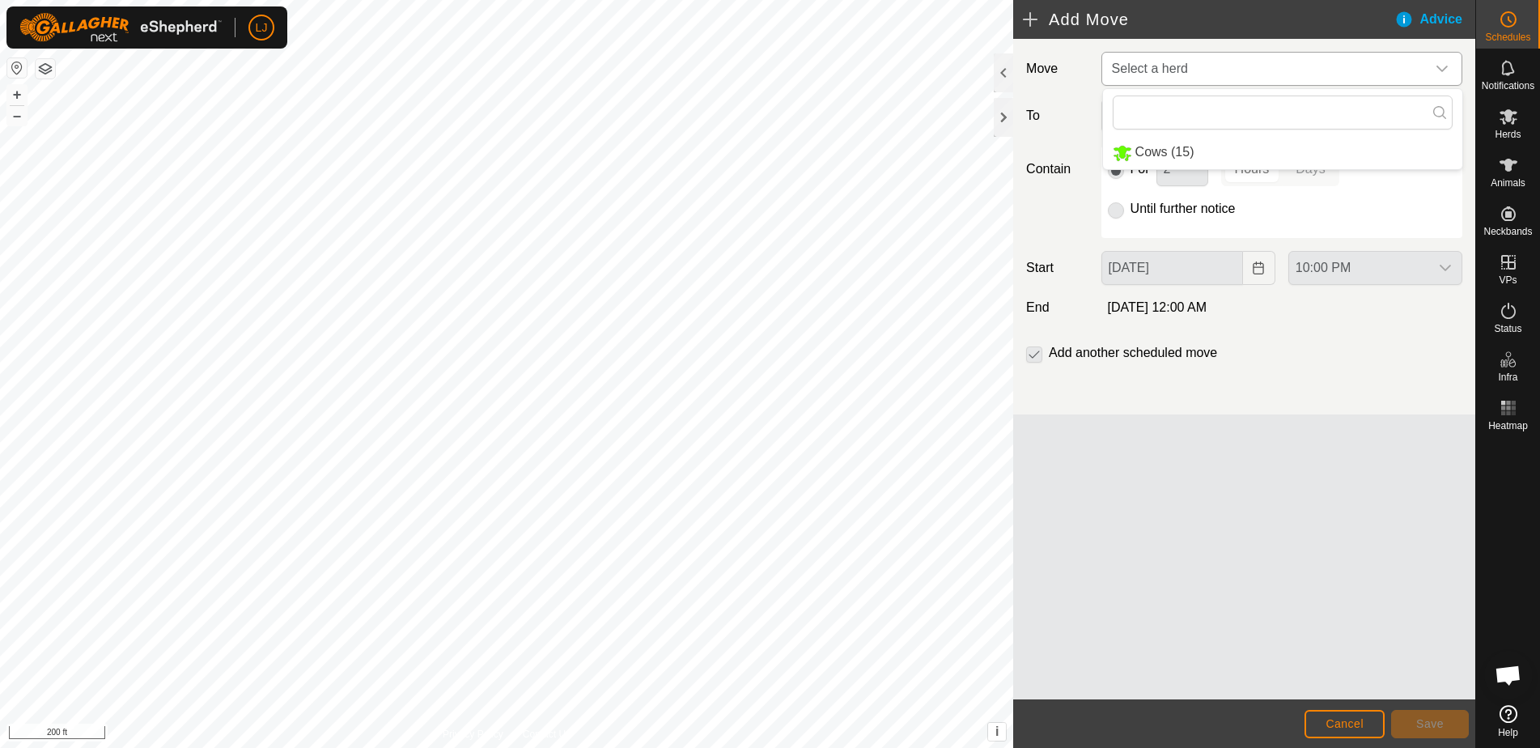
click at [1193, 146] on li "Cows (15)" at bounding box center [1282, 152] width 359 height 33
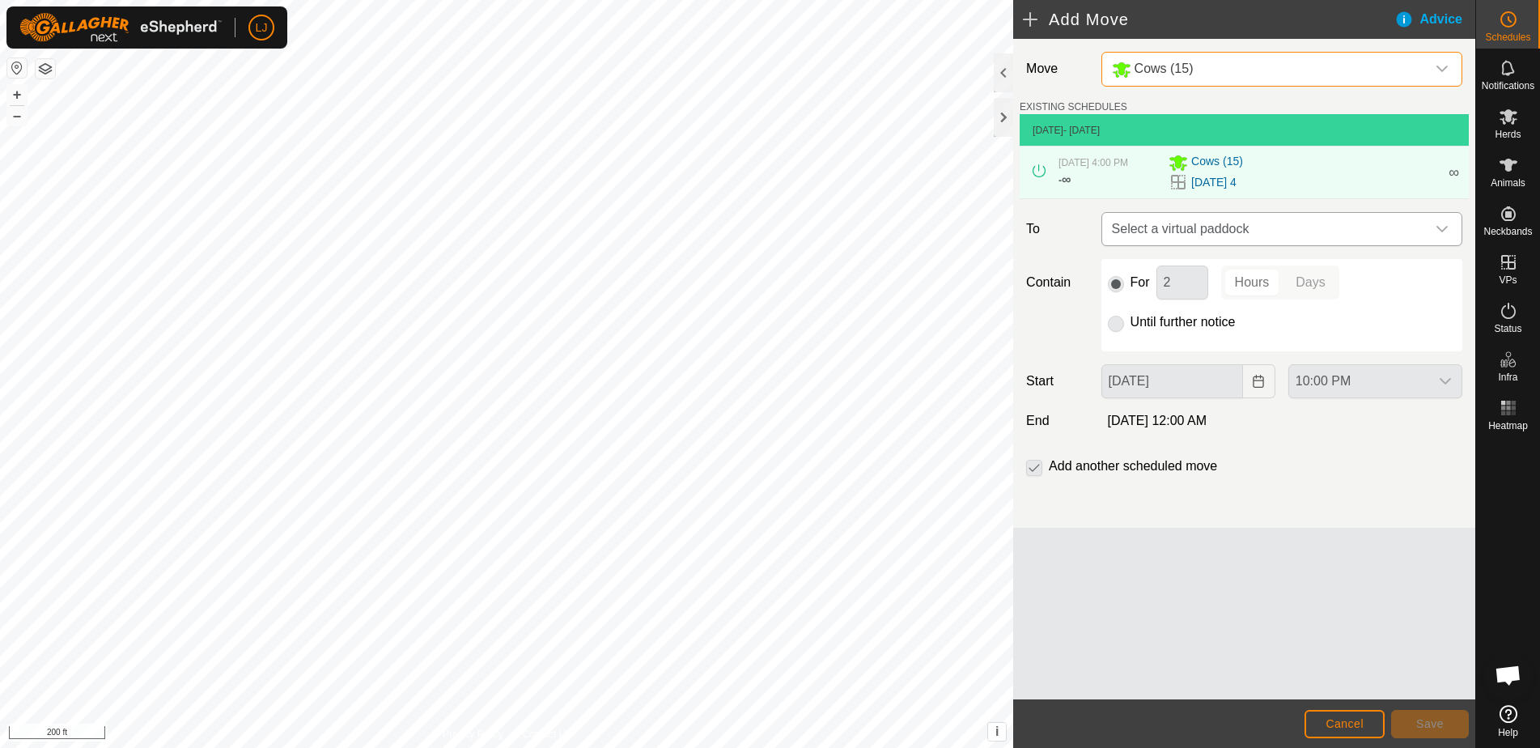
click at [1246, 236] on span "Select a virtual paddock" at bounding box center [1265, 229] width 320 height 32
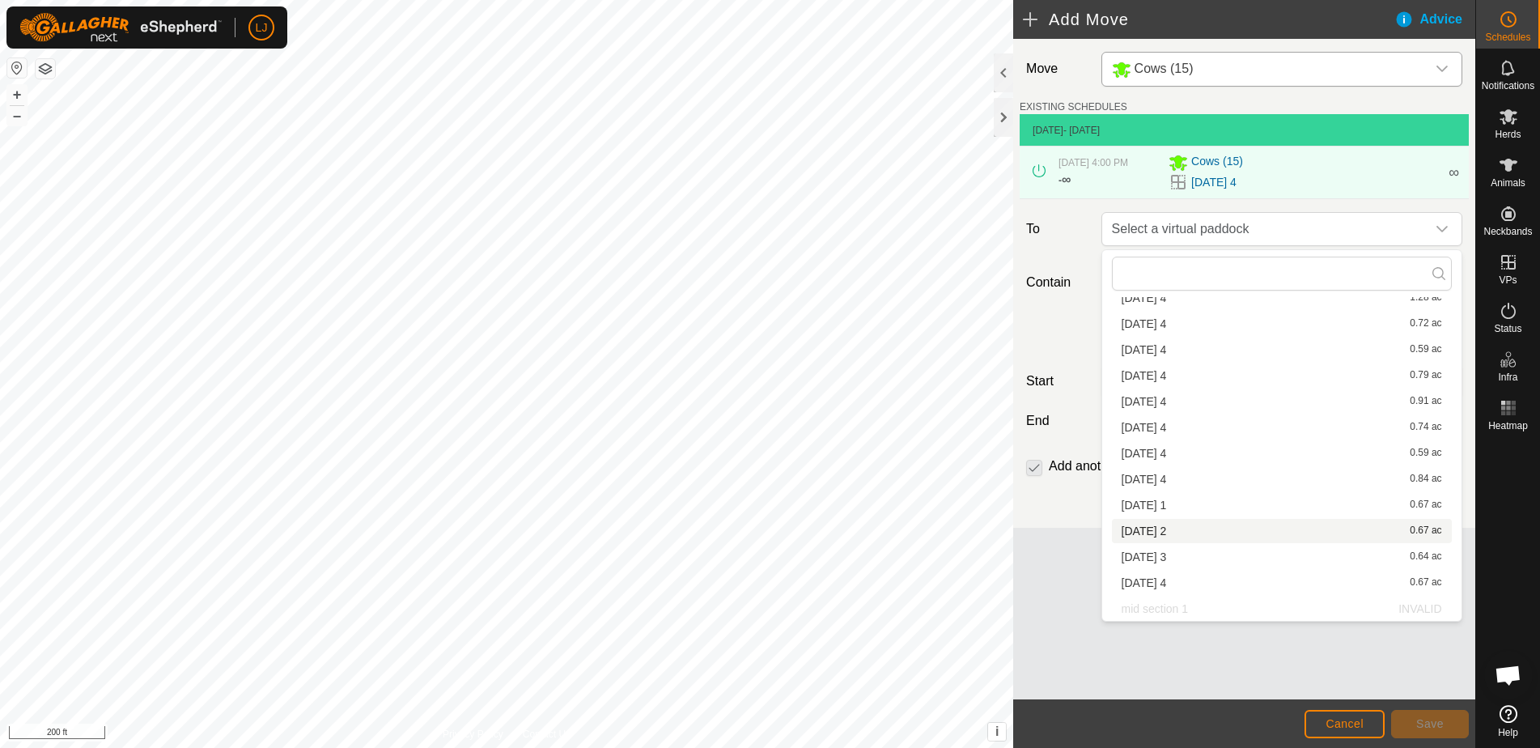
scroll to position [126, 0]
click at [1194, 506] on li "[DATE] 1 0.67 ac" at bounding box center [1282, 505] width 340 height 24
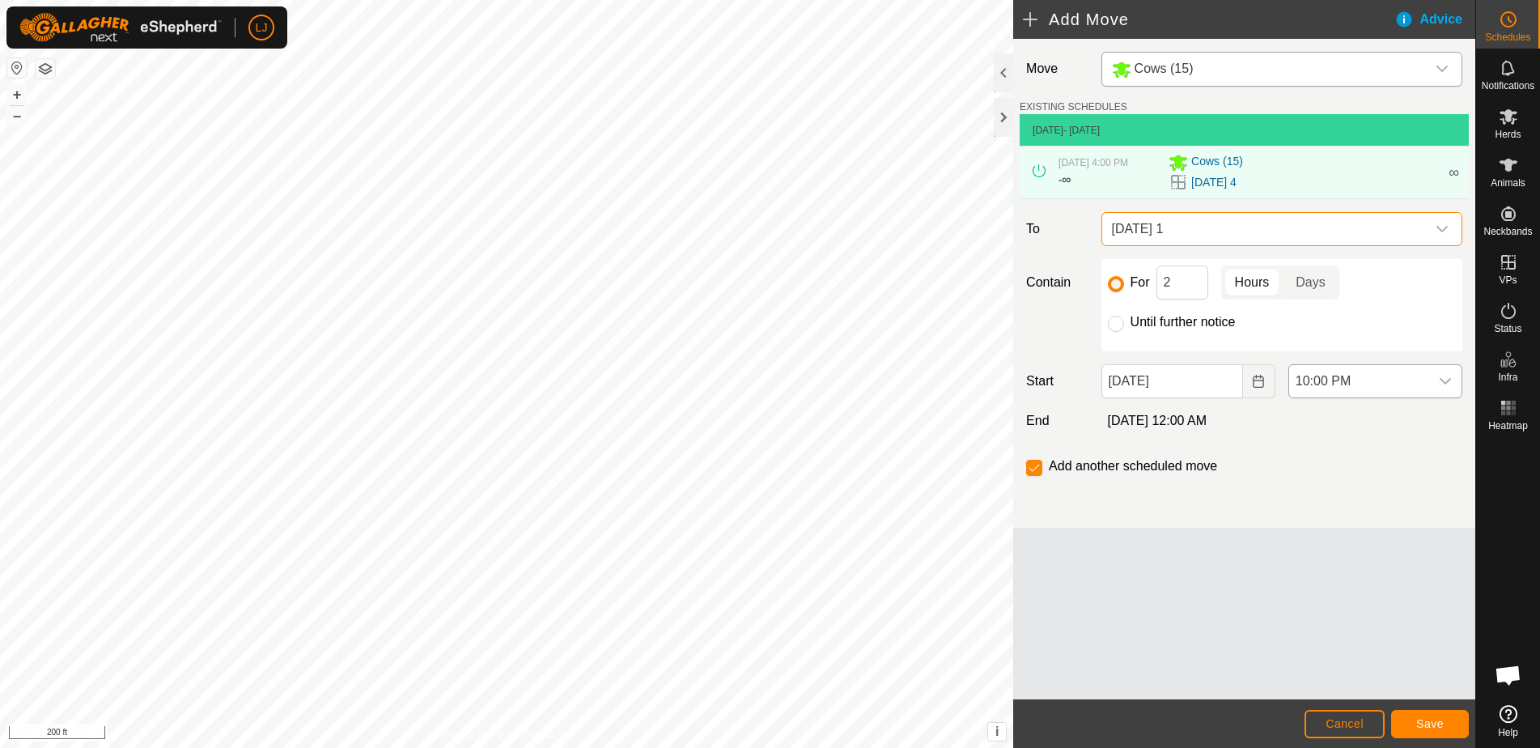
click at [1376, 392] on span "10:00 PM" at bounding box center [1359, 381] width 140 height 32
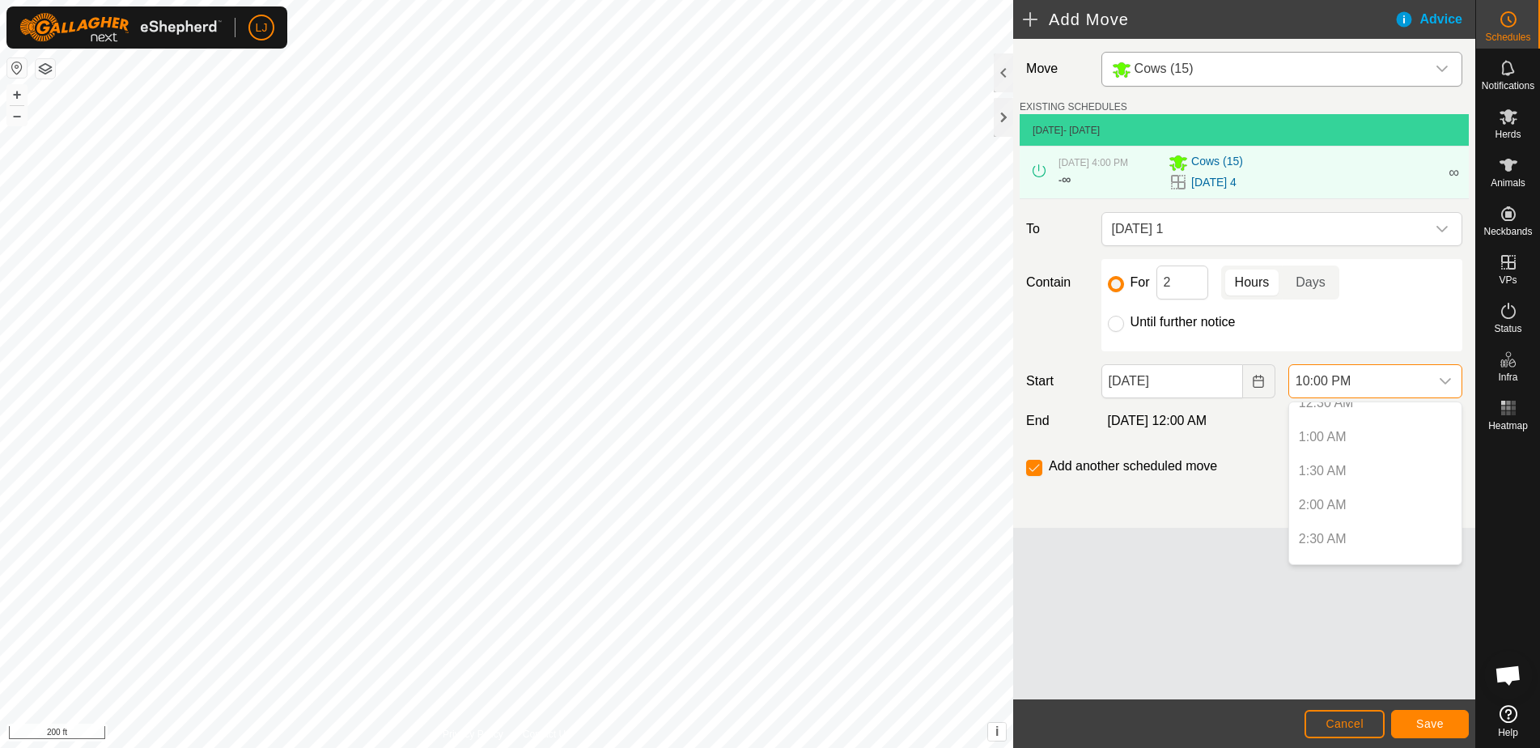
scroll to position [57, 0]
click at [1229, 376] on input "[DATE]" at bounding box center [1172, 381] width 142 height 34
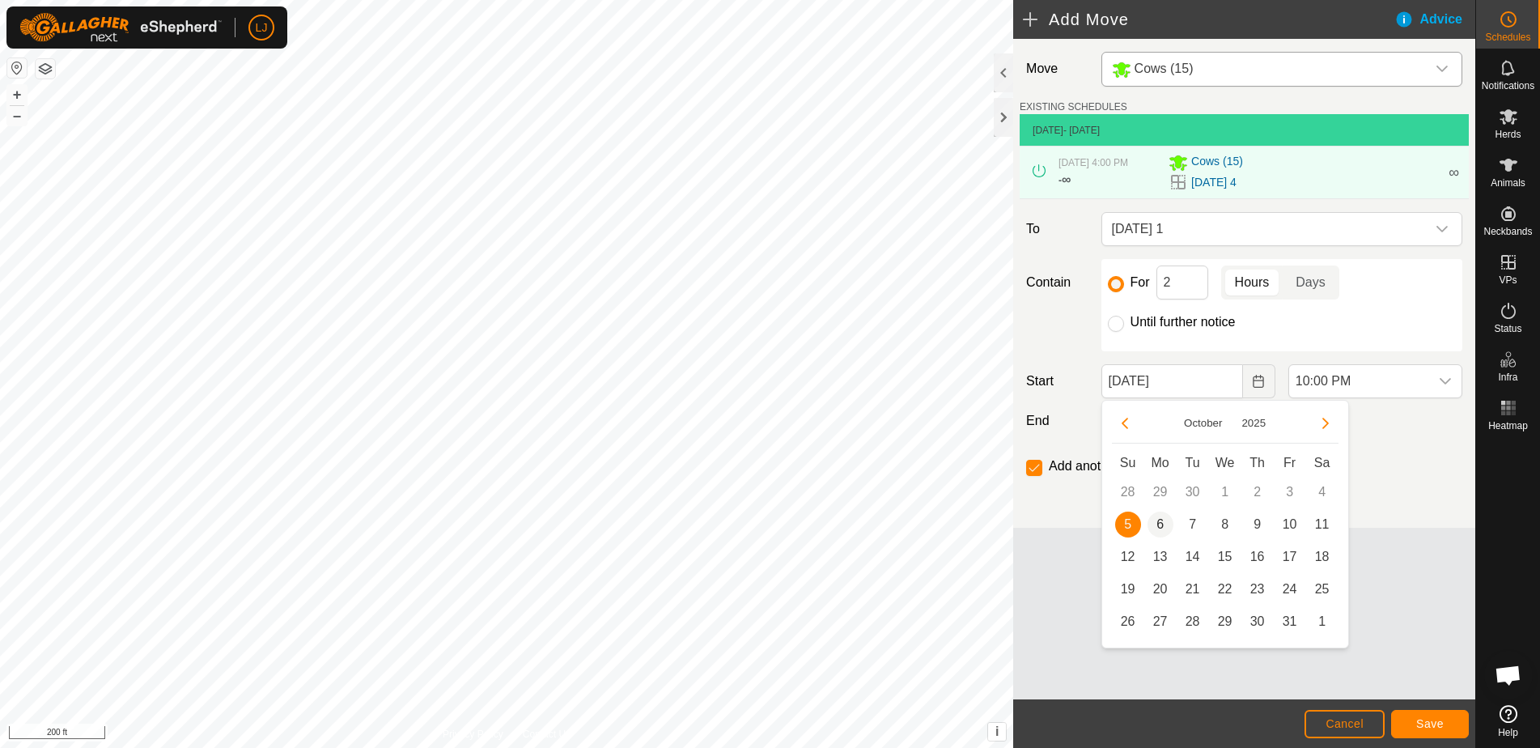
click at [1153, 519] on span "6" at bounding box center [1160, 524] width 26 height 26
type input "[DATE]"
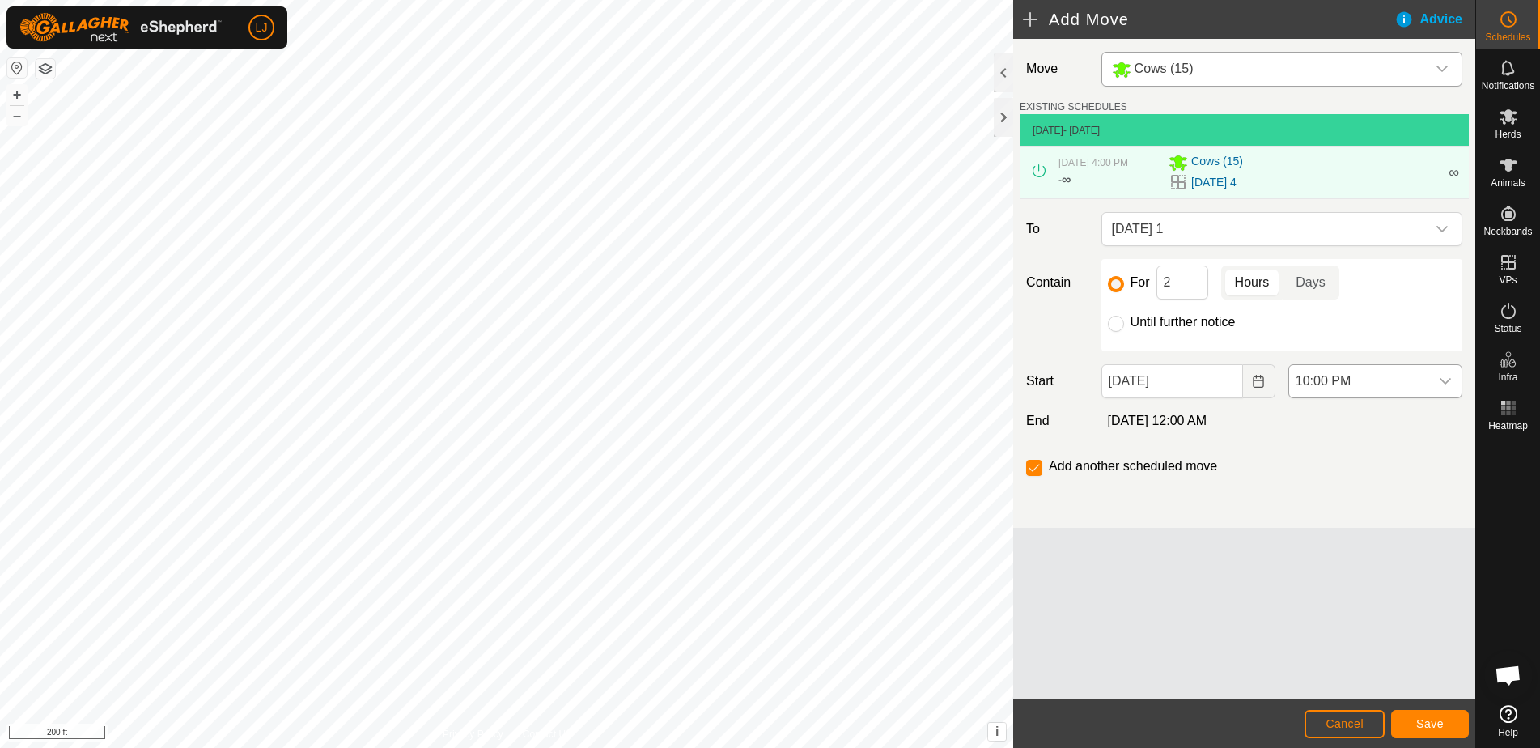
click at [1328, 381] on span "10:00 PM" at bounding box center [1359, 381] width 140 height 32
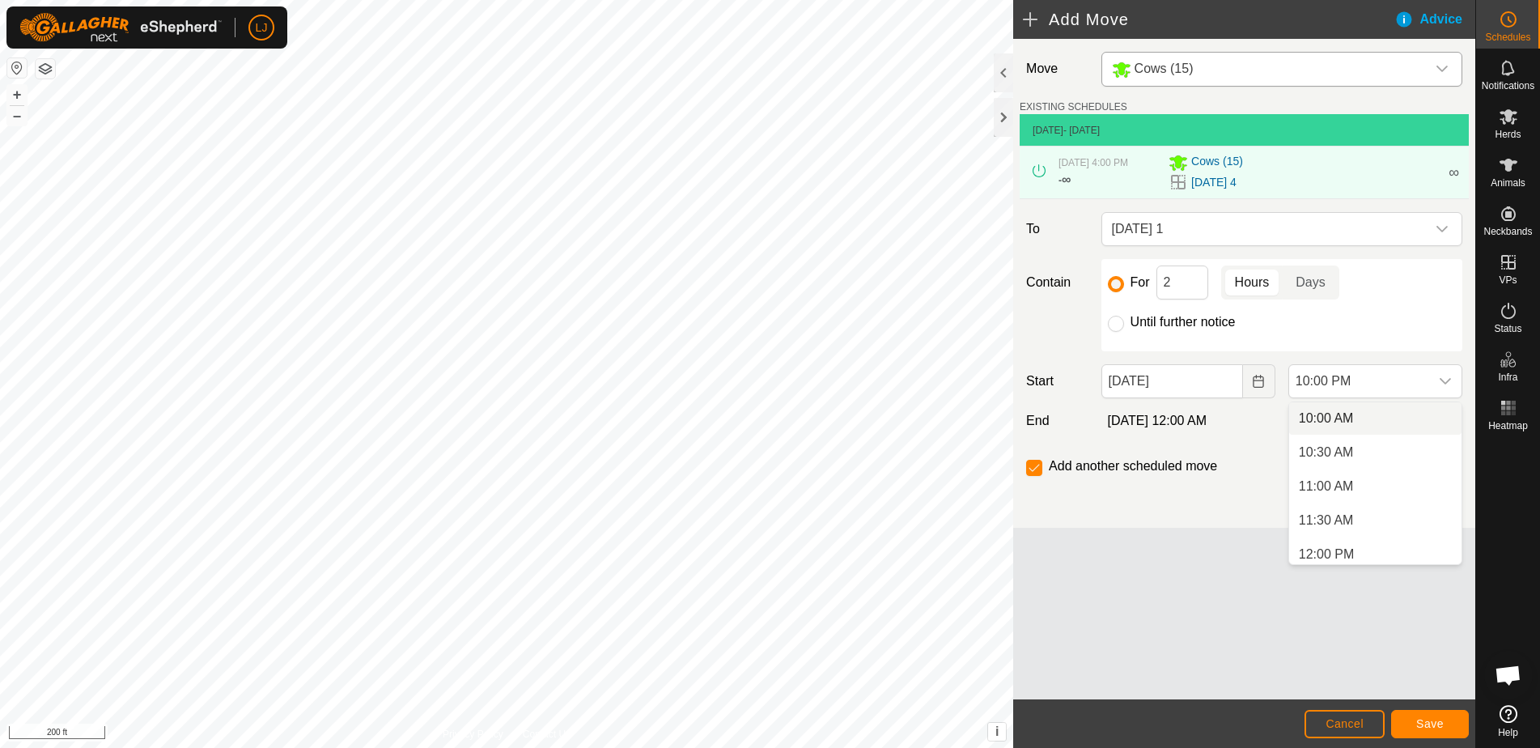
click at [1359, 416] on li "10:00 AM" at bounding box center [1375, 418] width 172 height 32
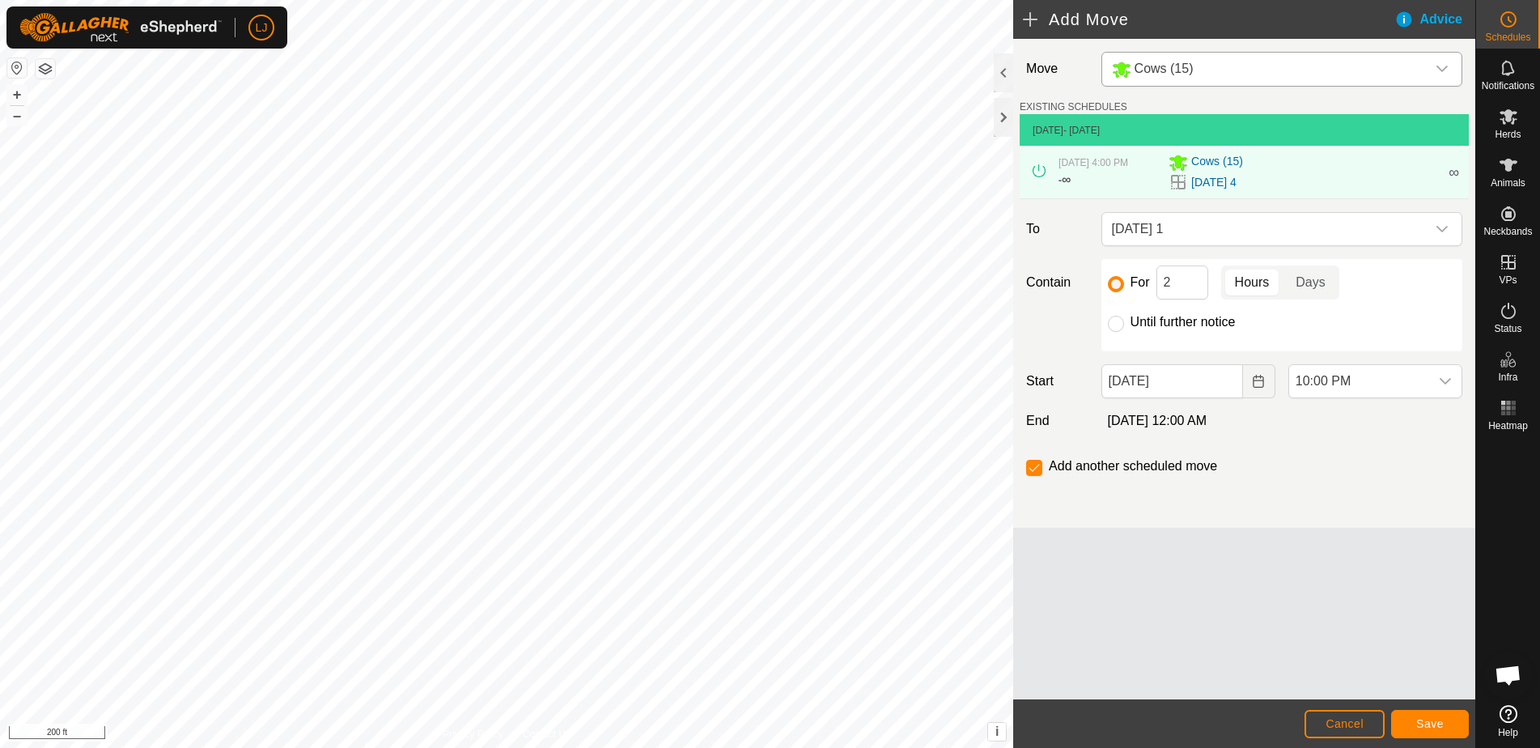
scroll to position [1366, 0]
click at [1425, 722] on span "Save" at bounding box center [1430, 723] width 28 height 13
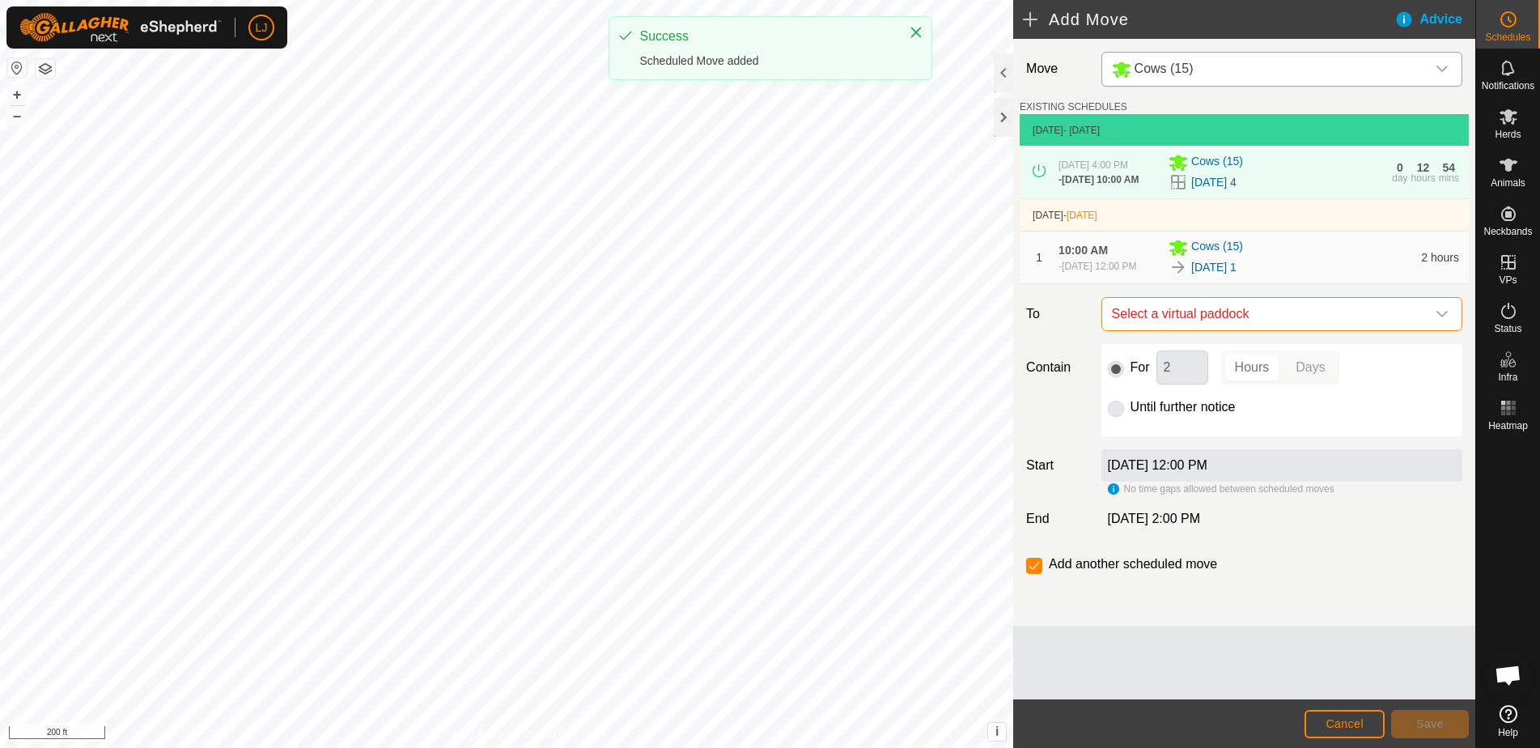
click at [1225, 330] on span "Select a virtual paddock" at bounding box center [1265, 314] width 320 height 32
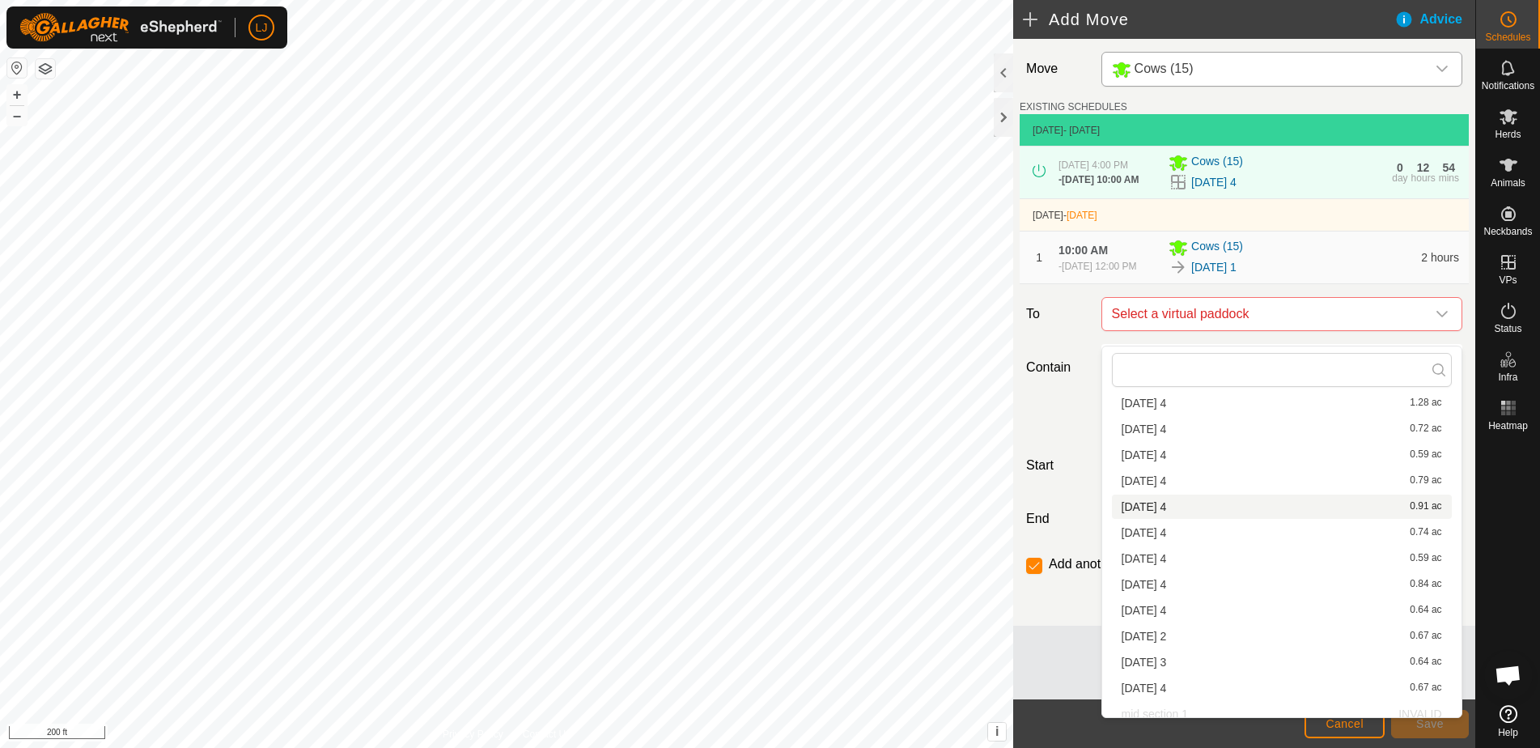
scroll to position [126, 0]
click at [1207, 627] on li "[DATE] 2 0.67 ac" at bounding box center [1282, 627] width 340 height 24
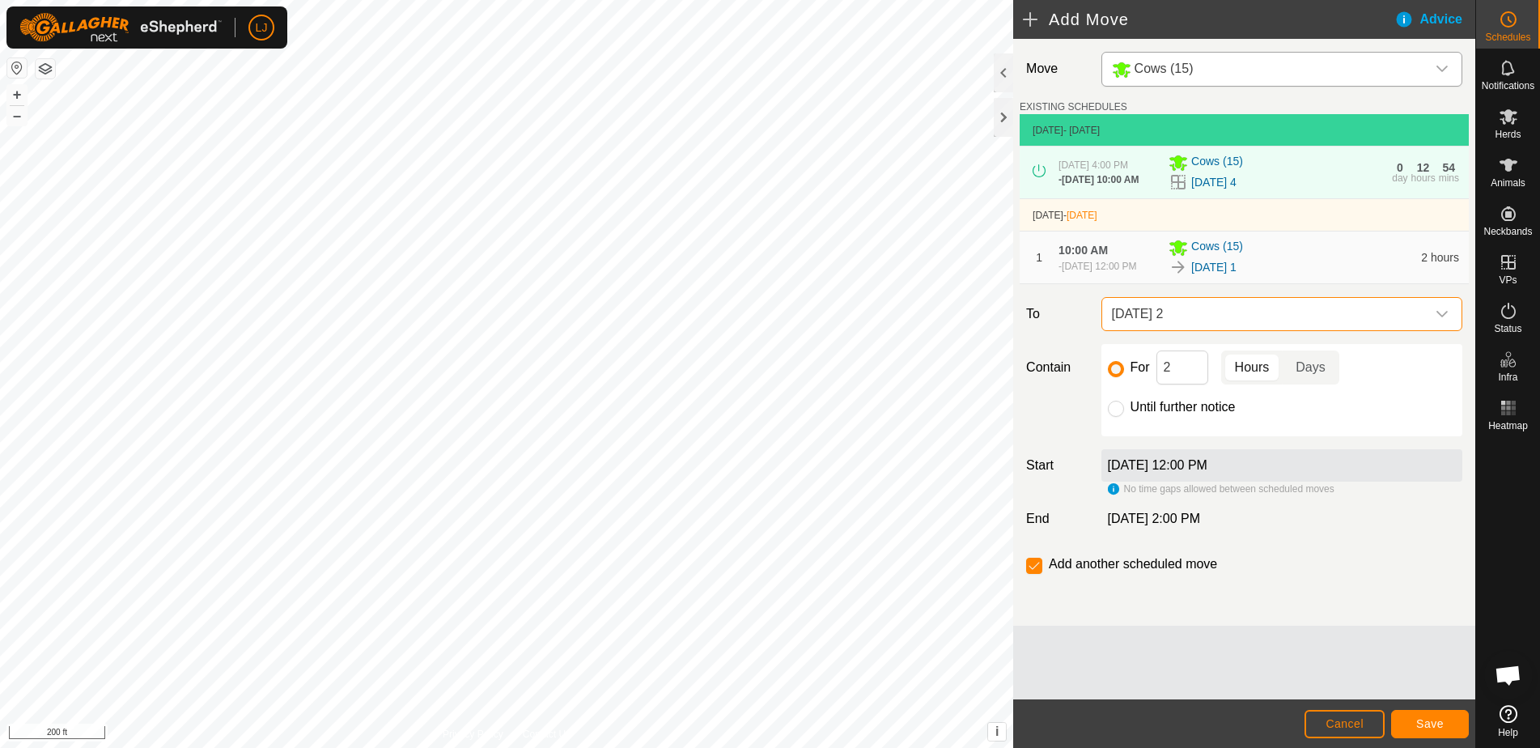
click at [1427, 721] on span "Save" at bounding box center [1430, 723] width 28 height 13
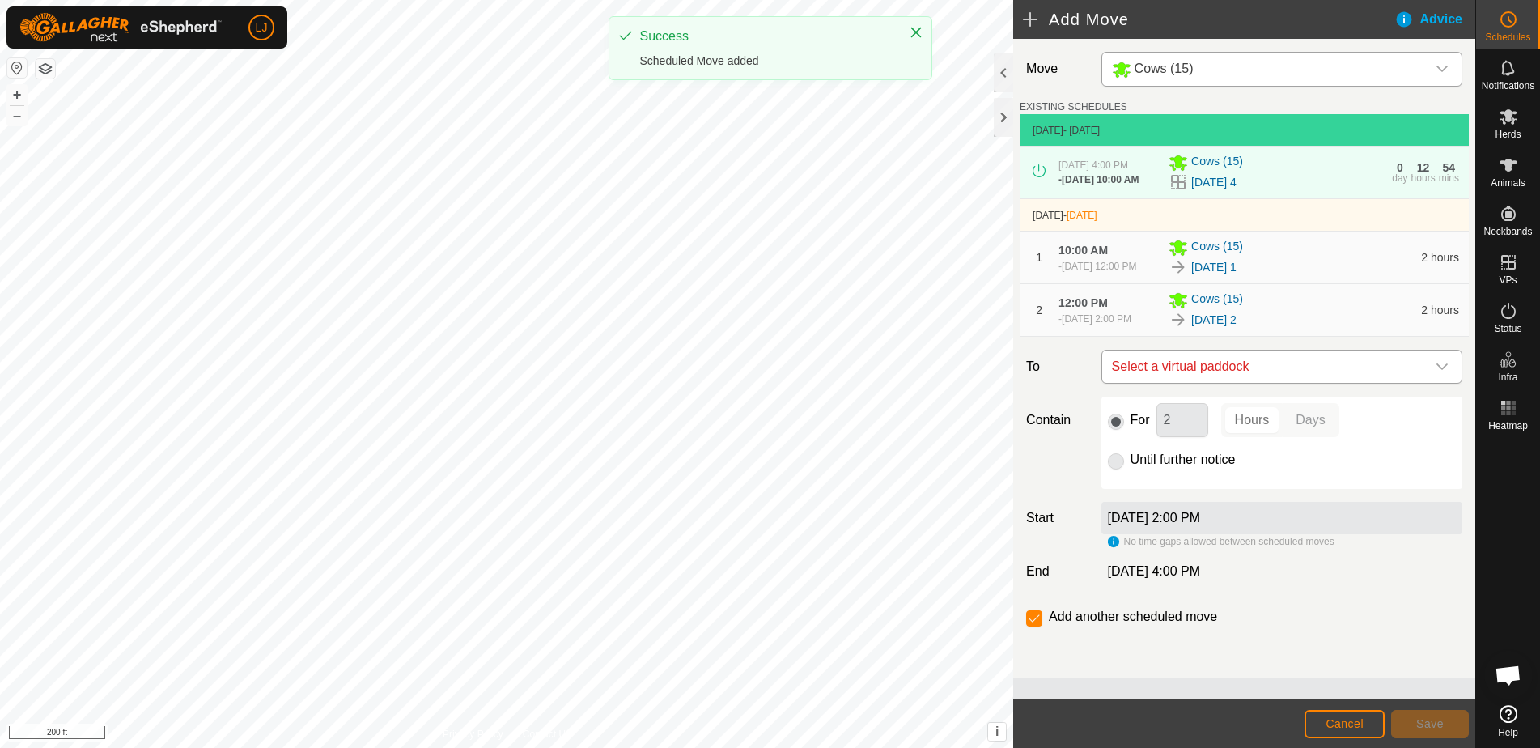
click at [1235, 380] on span "Select a virtual paddock" at bounding box center [1265, 366] width 320 height 32
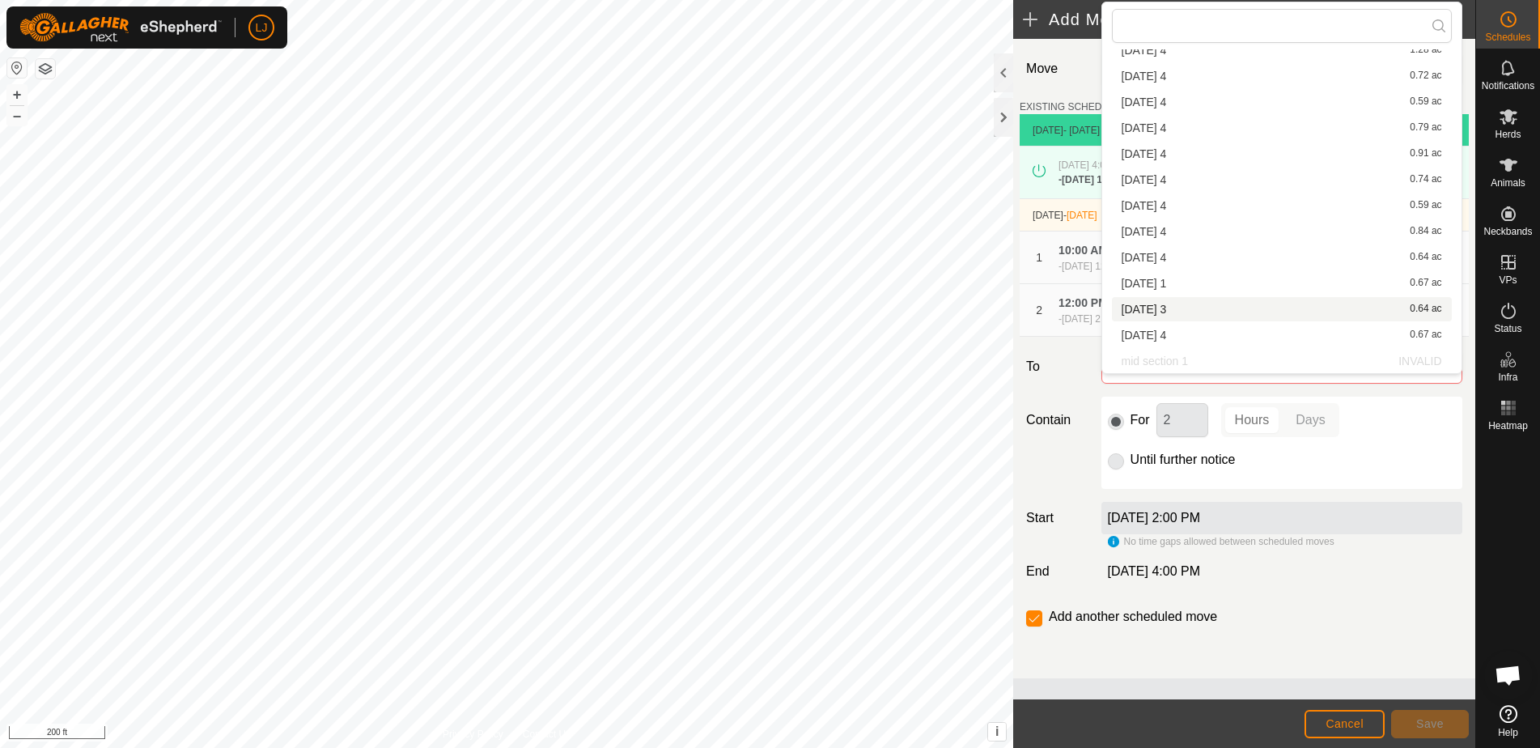
click at [1224, 315] on li "[DATE] 3 0.64 ac" at bounding box center [1282, 309] width 340 height 24
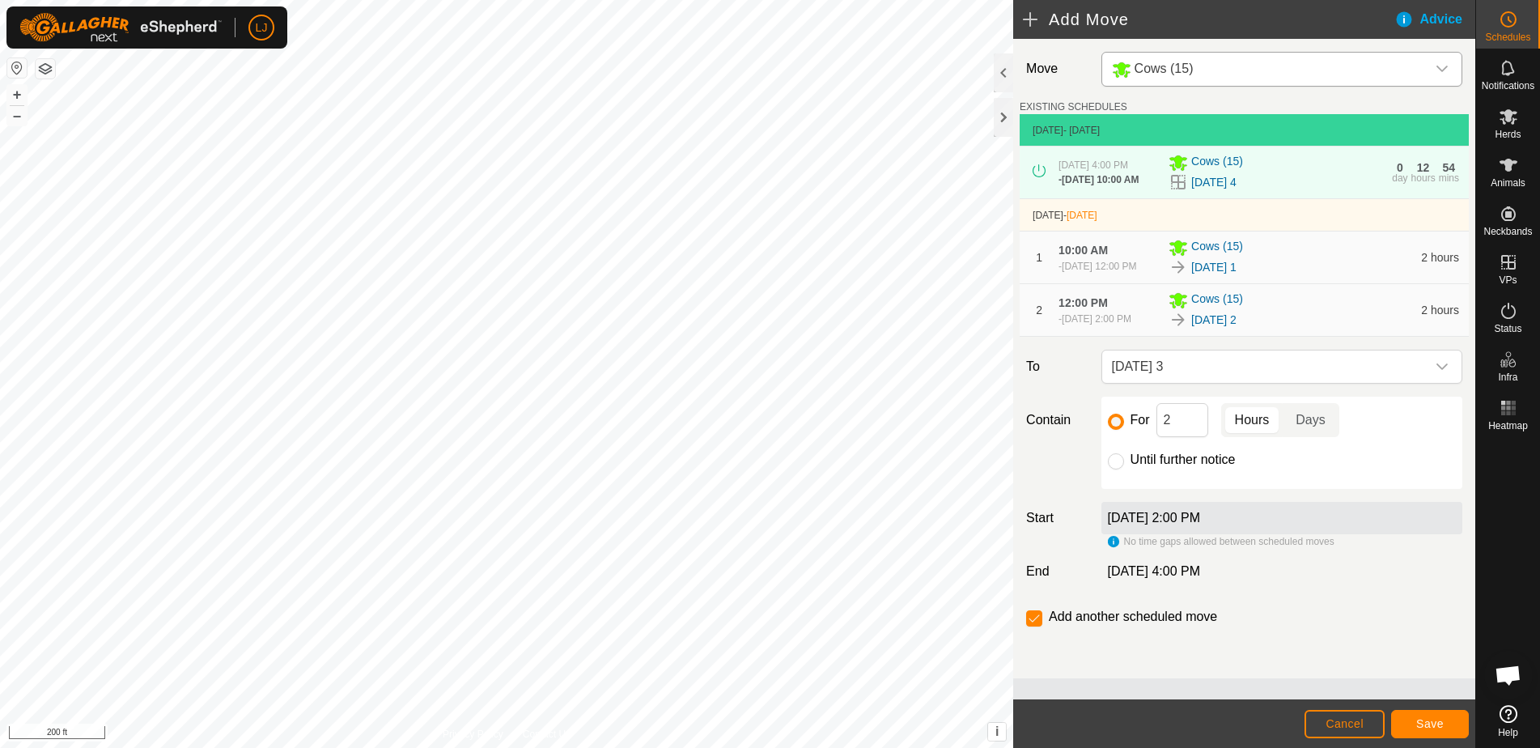
click at [1411, 726] on button "Save" at bounding box center [1430, 723] width 78 height 28
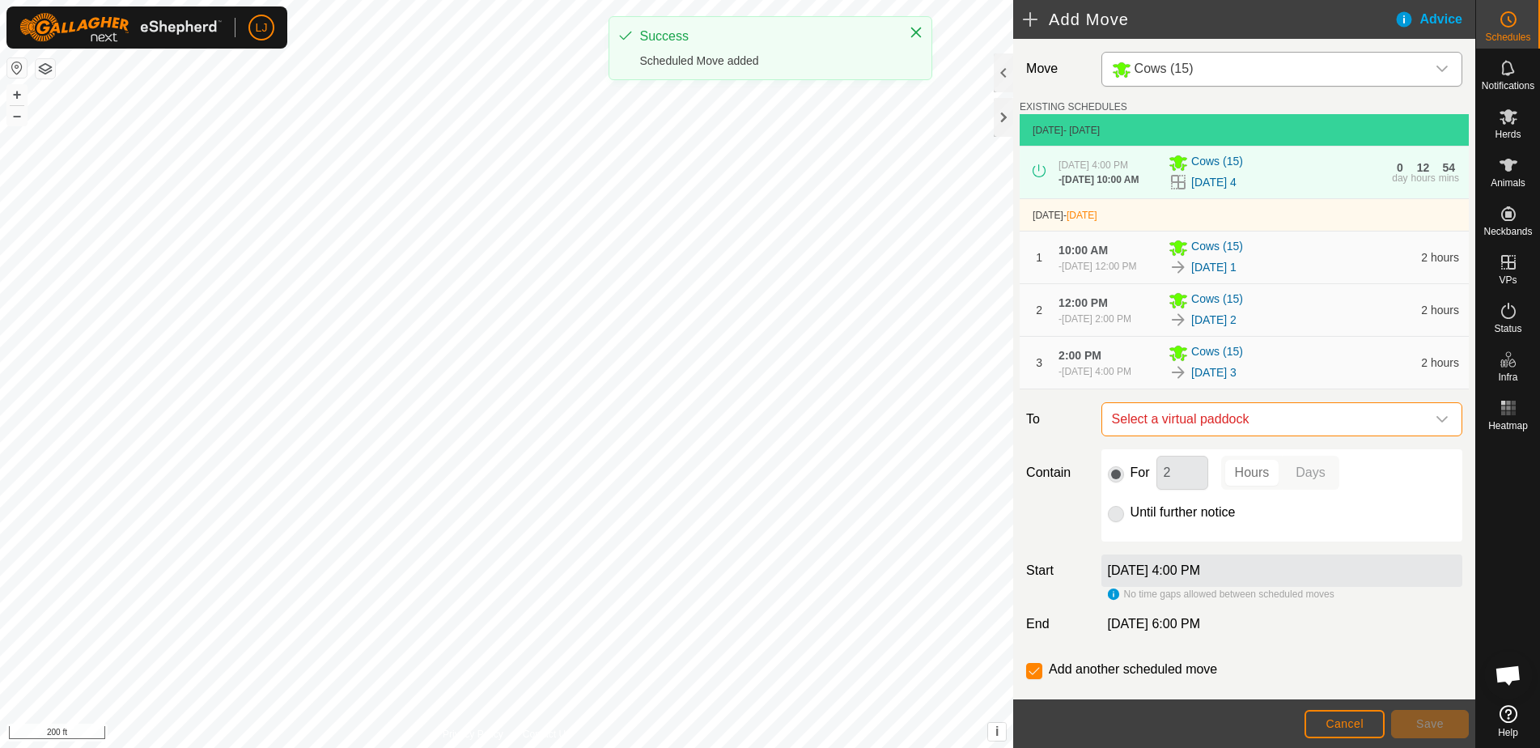
click at [1274, 435] on span "Select a virtual paddock" at bounding box center [1265, 419] width 320 height 32
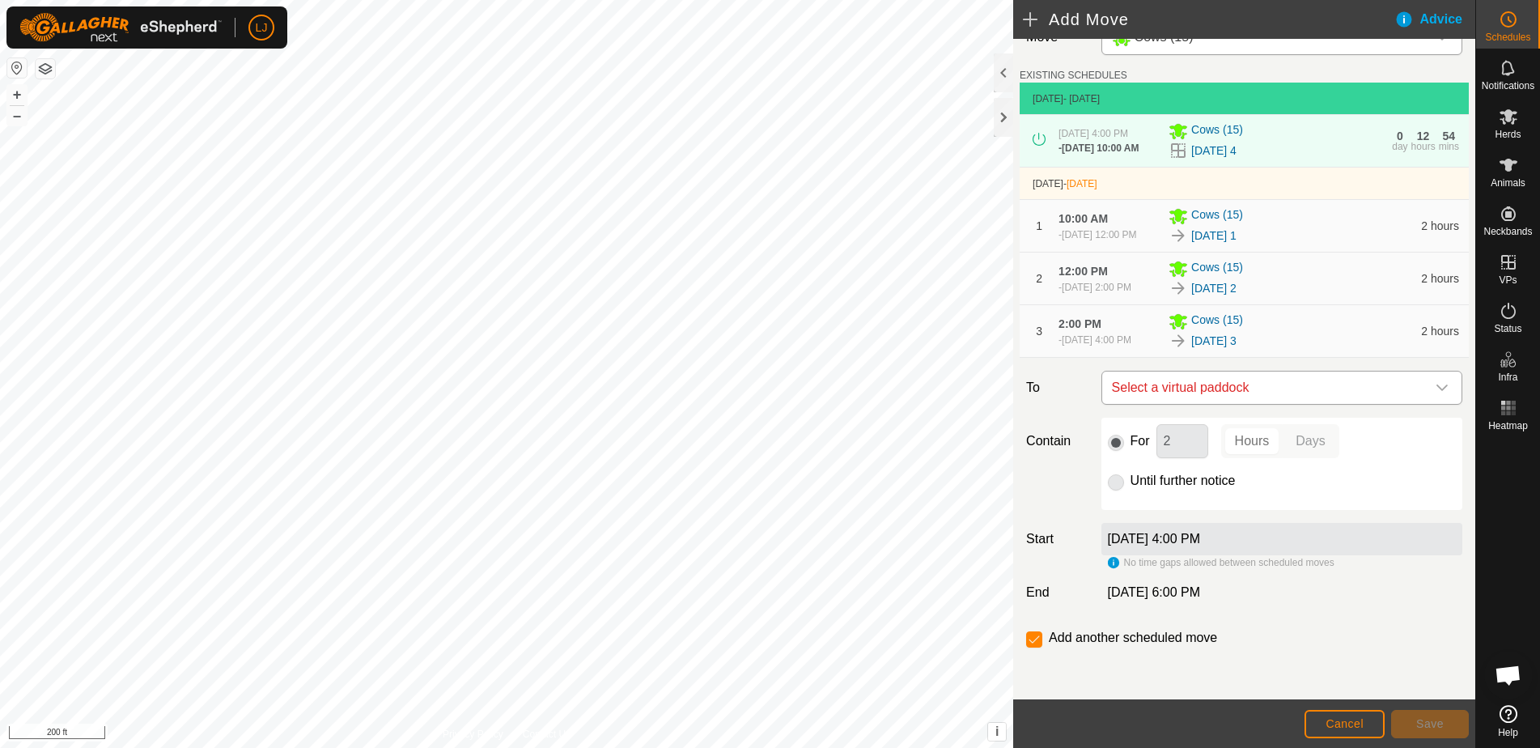
scroll to position [59, 0]
click at [1262, 381] on span "Select a virtual paddock" at bounding box center [1265, 387] width 320 height 32
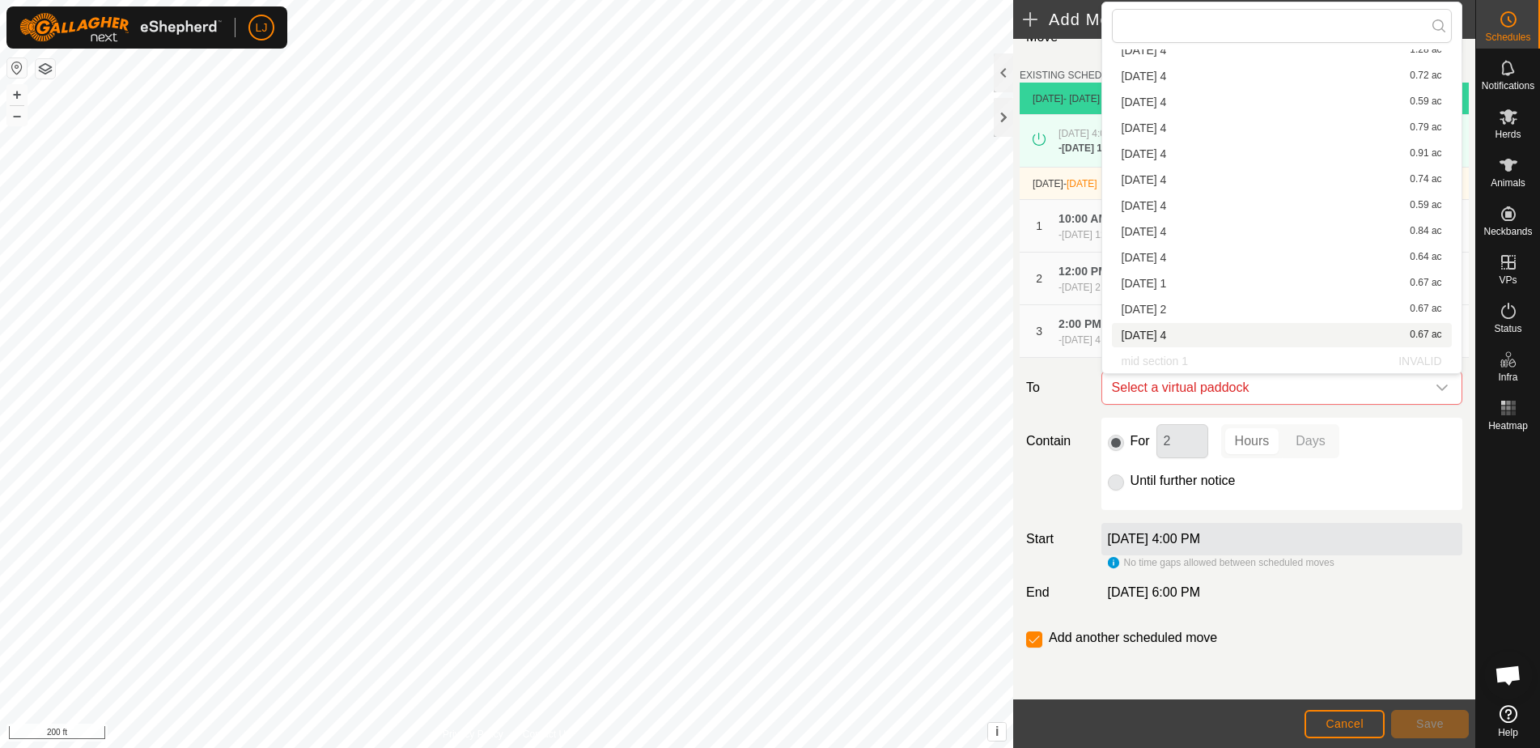
click at [1241, 328] on li "[DATE] 4 0.67 ac" at bounding box center [1282, 335] width 340 height 24
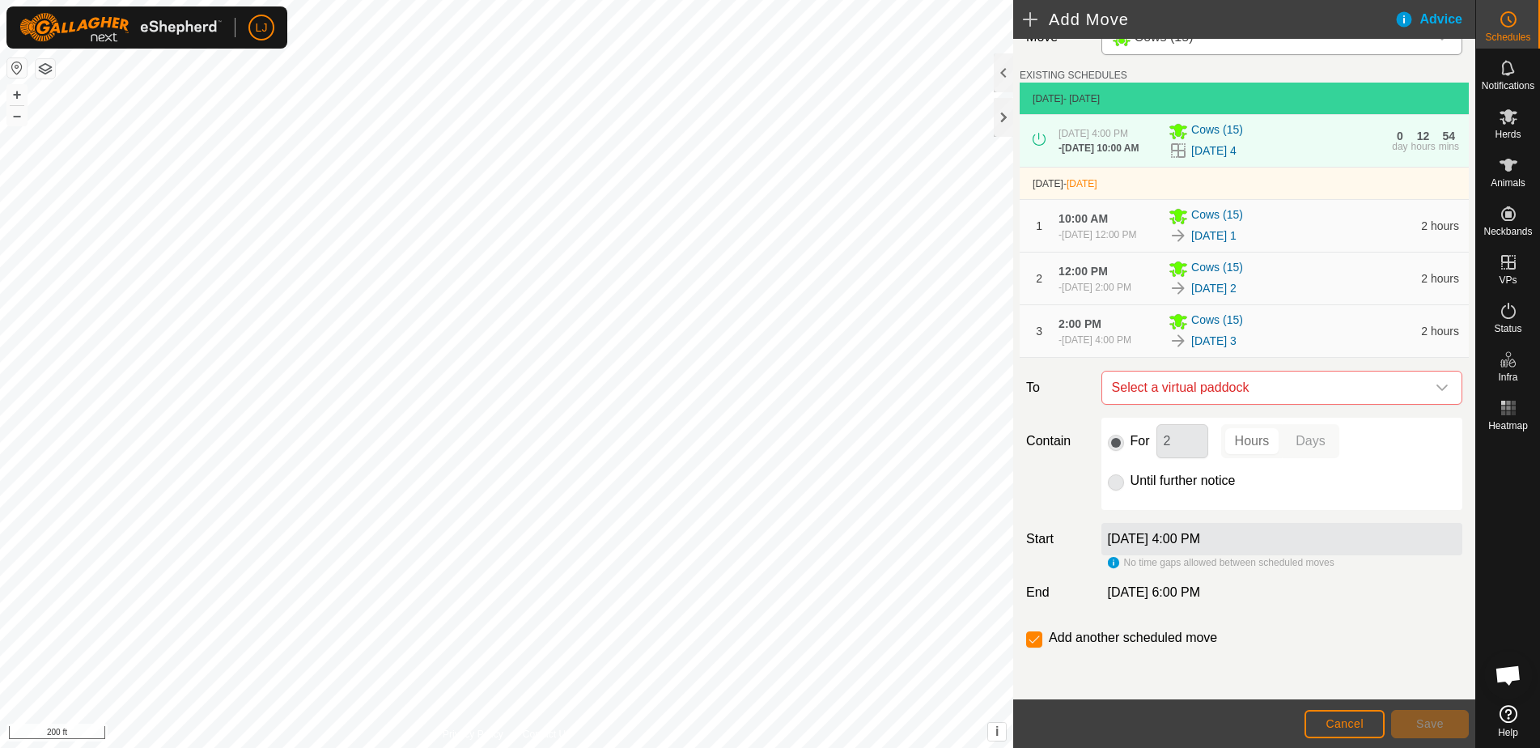
scroll to position [126, 0]
drag, startPoint x: 1115, startPoint y: 486, endPoint x: 1146, endPoint y: 565, distance: 85.0
click at [1115, 486] on input "Until further notice" at bounding box center [1116, 482] width 16 height 16
radio input "true"
checkbox input "false"
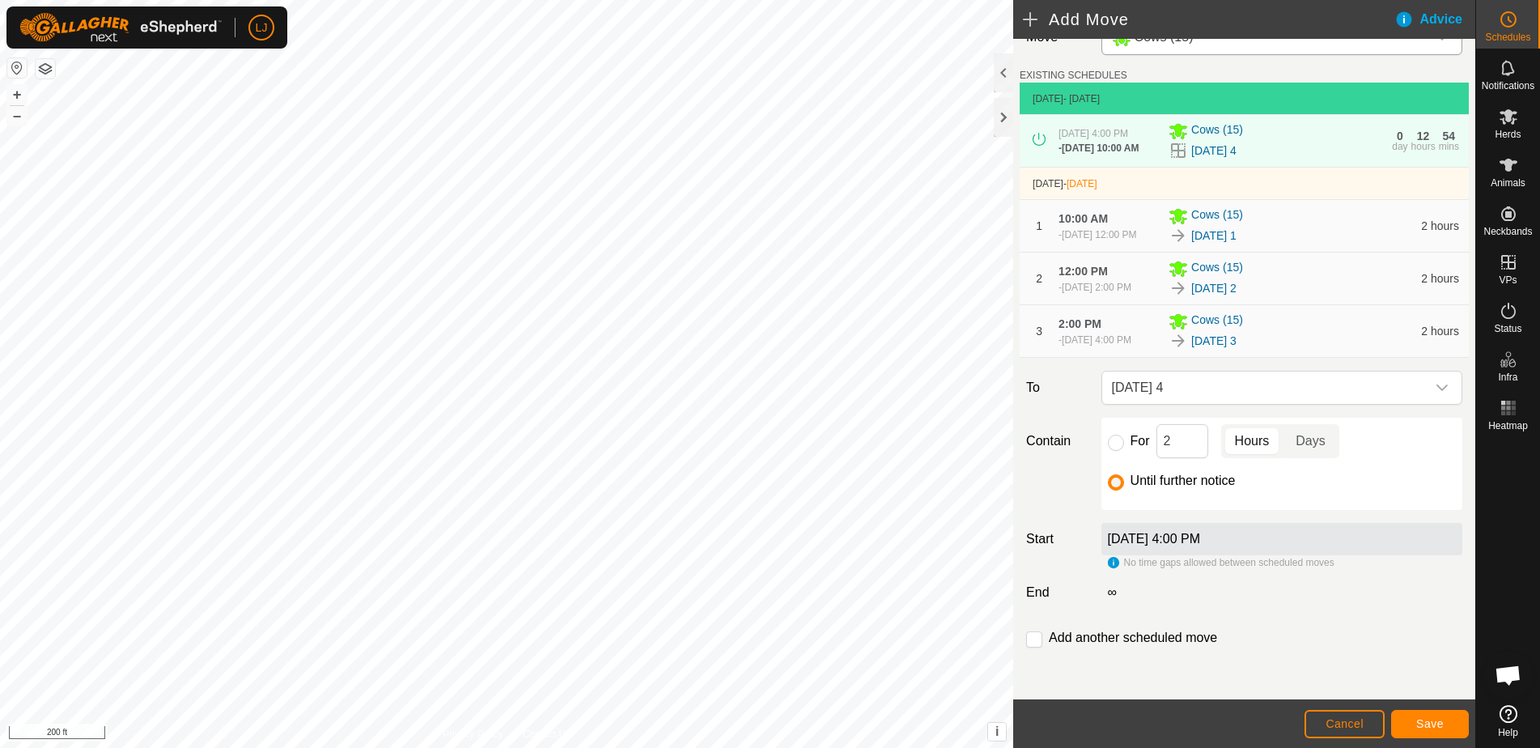
click at [1419, 718] on span "Save" at bounding box center [1430, 723] width 28 height 13
